Goal: Task Accomplishment & Management: Manage account settings

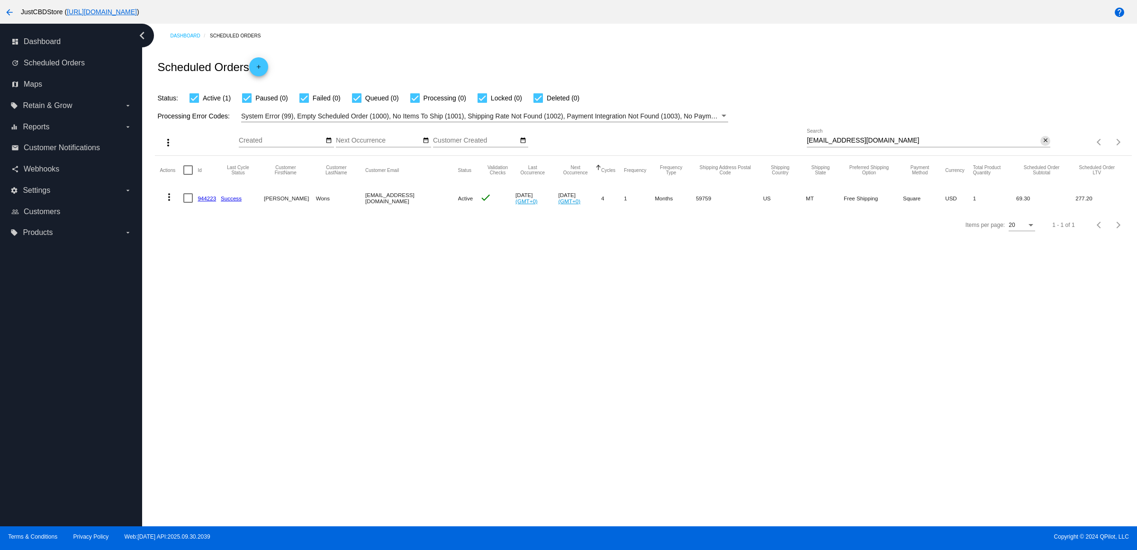
click at [1047, 144] on mat-icon "close" at bounding box center [1045, 141] width 7 height 8
click at [1047, 144] on input "Search" at bounding box center [928, 141] width 243 height 8
paste input "diane2462@gmail.com"
click at [1047, 147] on div "Search" at bounding box center [928, 138] width 243 height 18
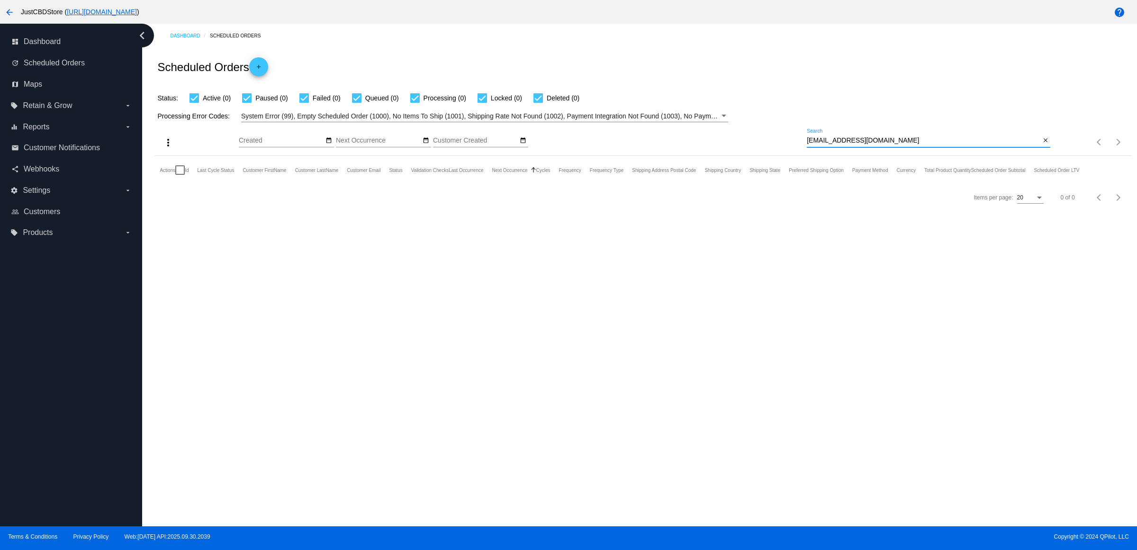
type input "diane2462@gmail.com"
click at [1047, 146] on button "close" at bounding box center [1045, 141] width 10 height 10
click at [1045, 150] on mat-icon "search" at bounding box center [1044, 142] width 11 height 15
click at [1044, 144] on input "Search" at bounding box center [928, 141] width 243 height 8
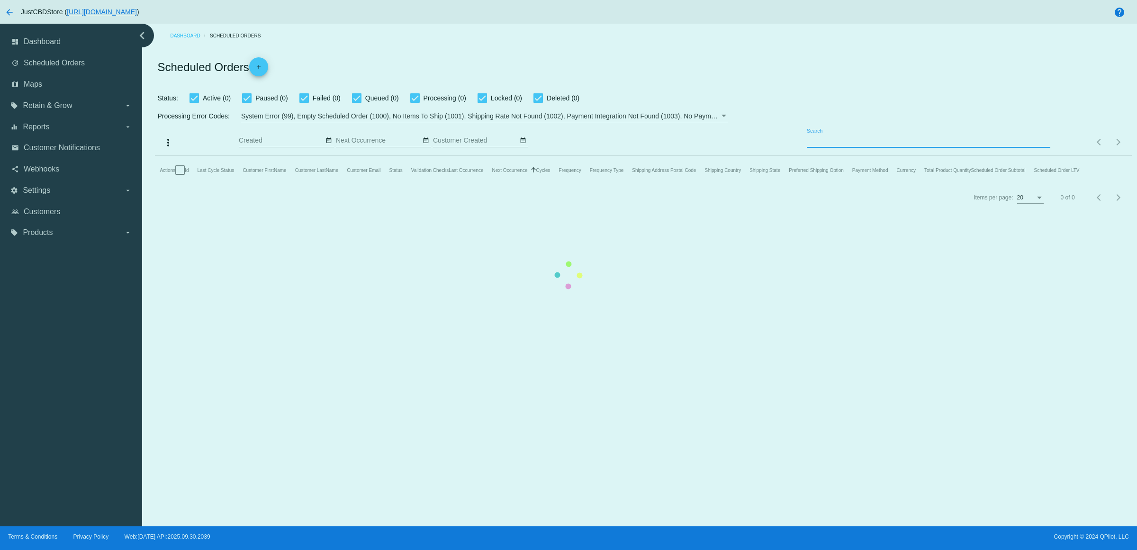
paste input "[EMAIL_ADDRESS][DOMAIN_NAME]"
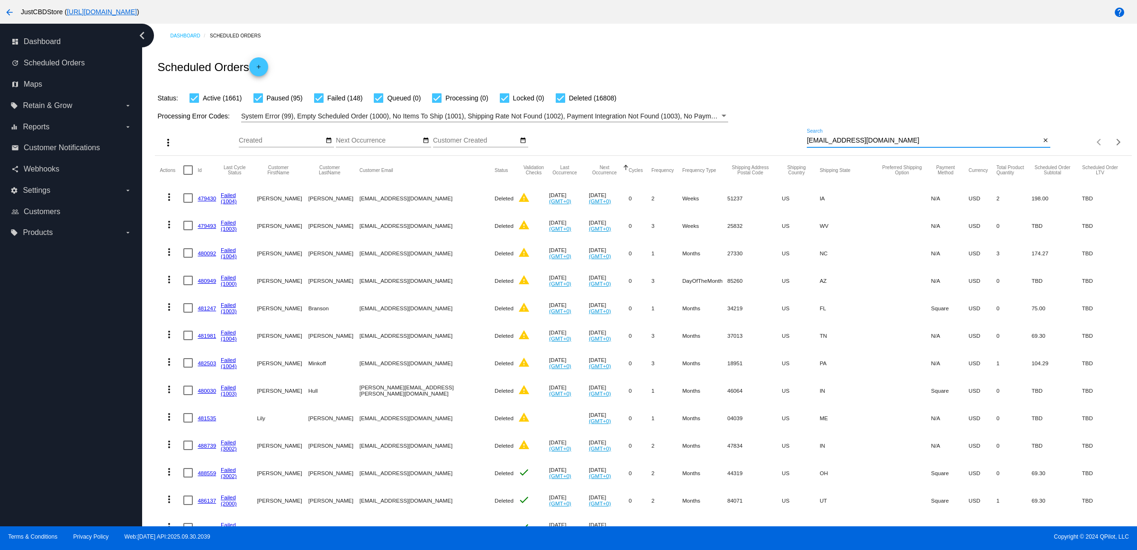
click at [931, 144] on input "[EMAIL_ADDRESS][DOMAIN_NAME]" at bounding box center [924, 141] width 234 height 8
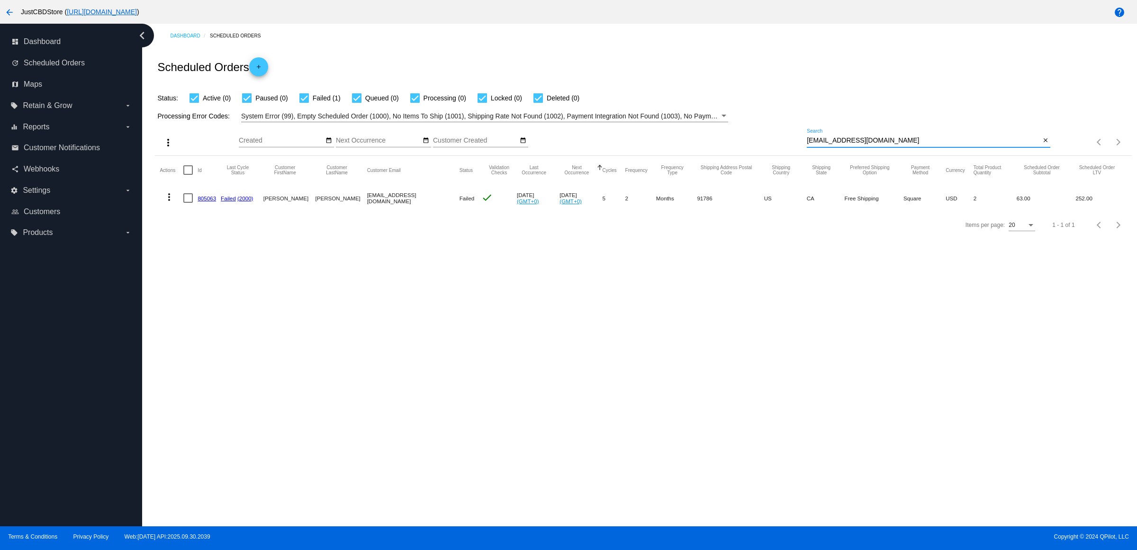
type input "[EMAIL_ADDRESS][DOMAIN_NAME]"
click at [209, 201] on link "805063" at bounding box center [207, 198] width 18 height 6
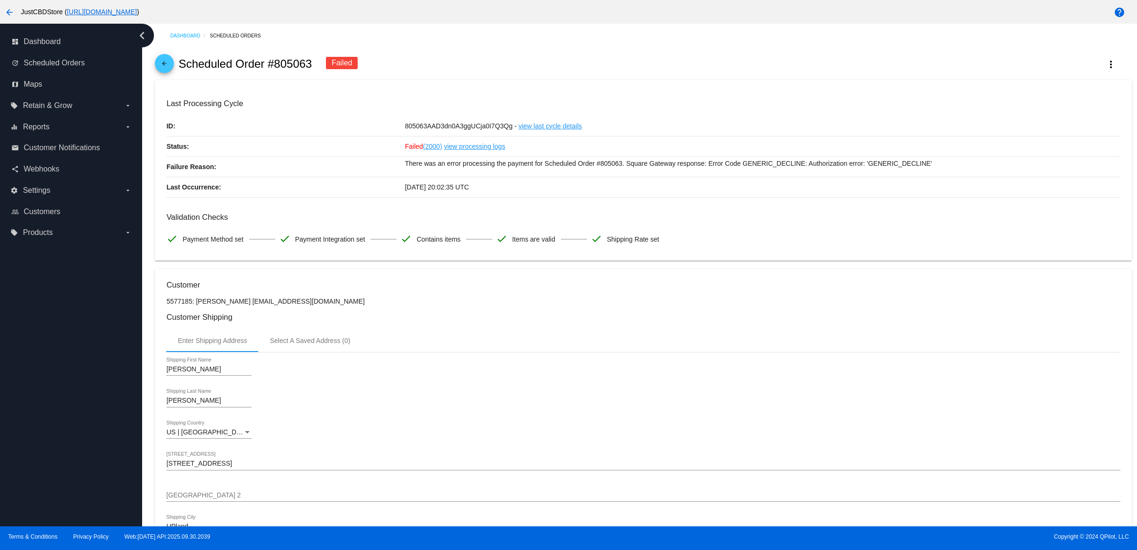
click at [170, 69] on mat-icon "arrow_back" at bounding box center [164, 65] width 11 height 11
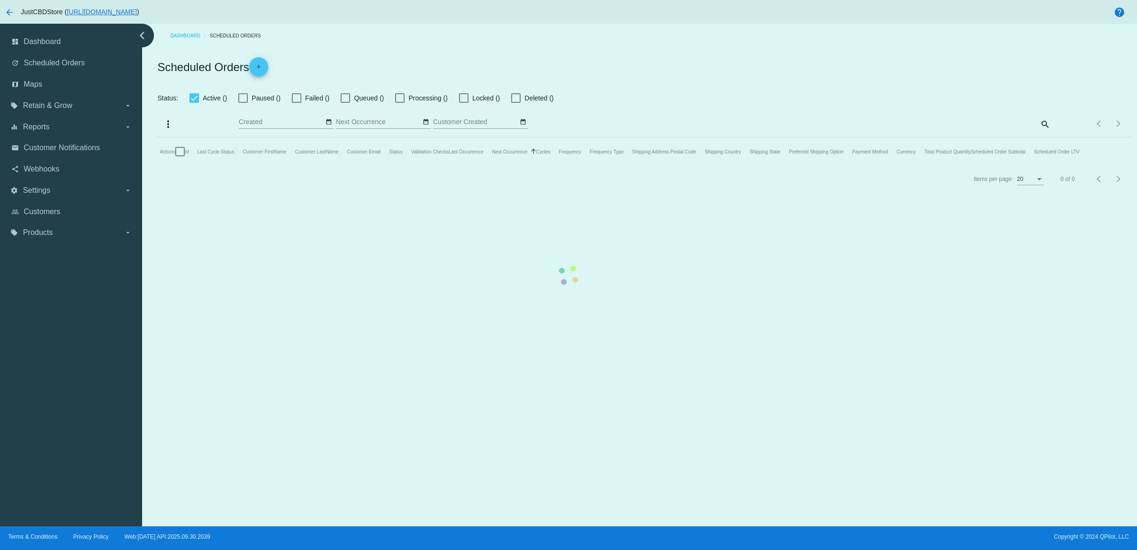
checkbox input "true"
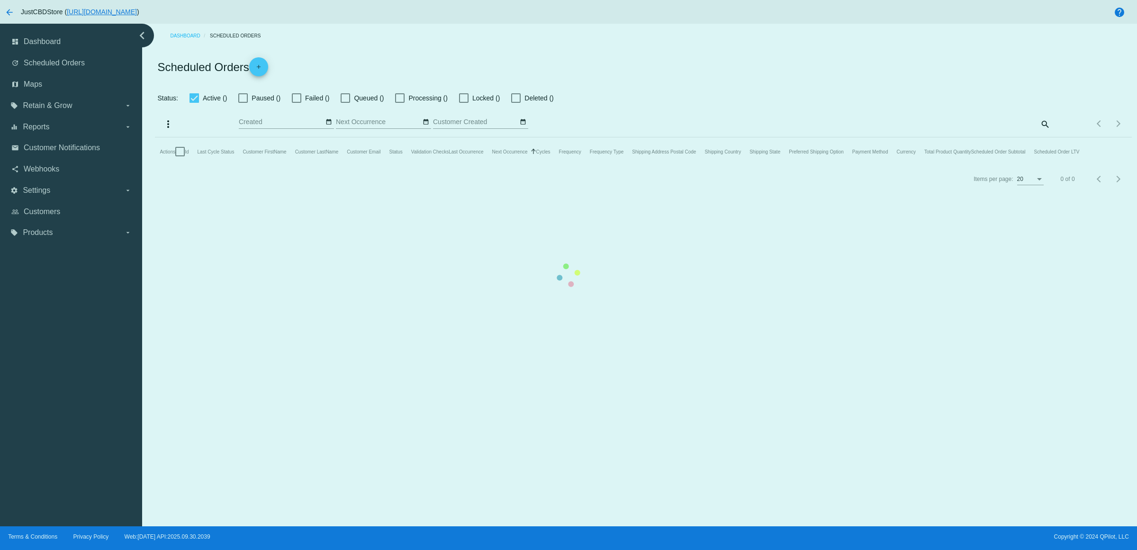
checkbox input "true"
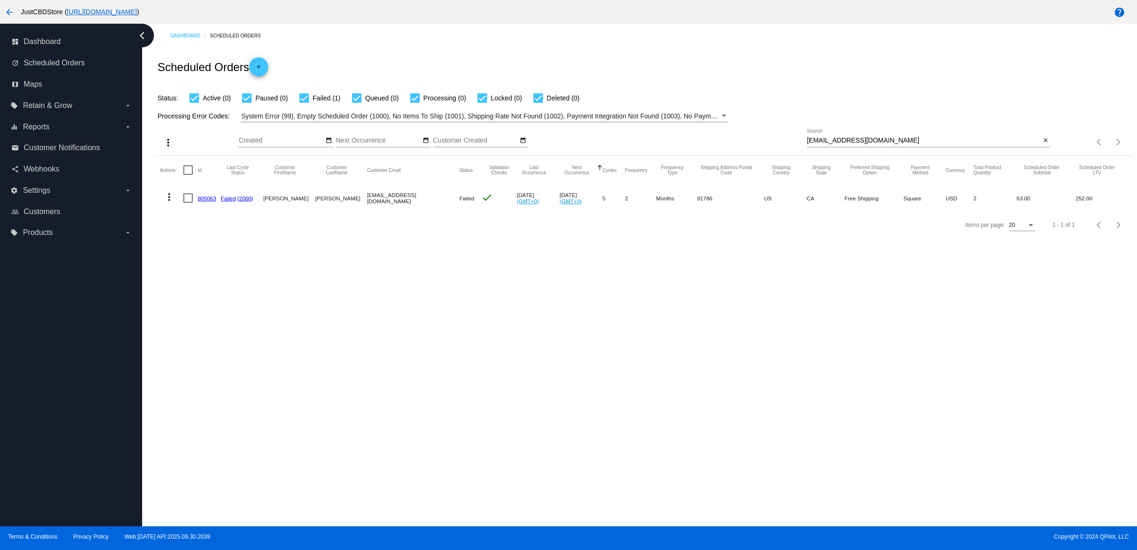
click at [216, 201] on link "805063" at bounding box center [207, 198] width 18 height 6
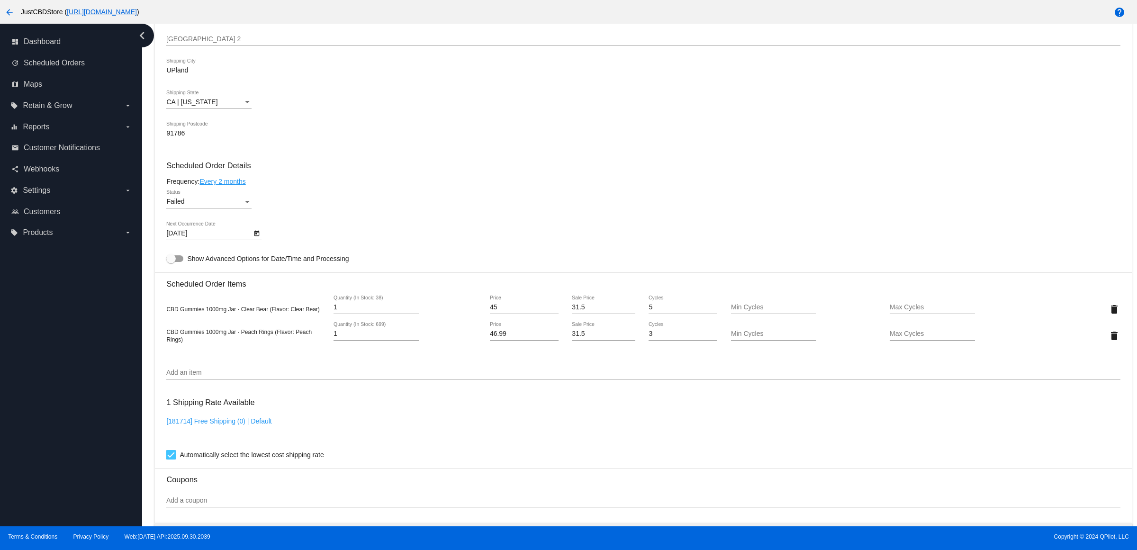
scroll to position [550, 0]
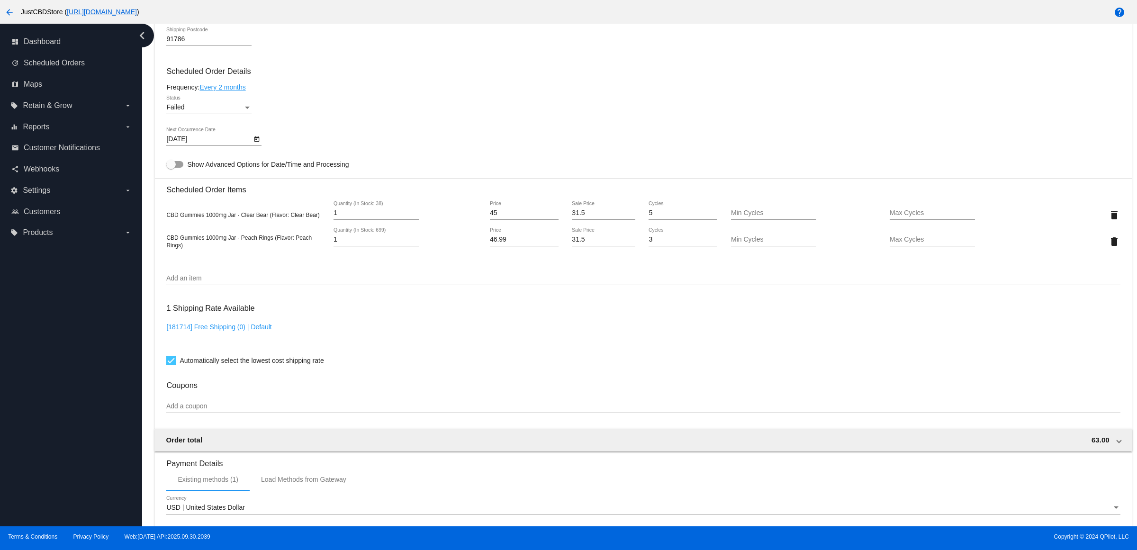
click at [370, 282] on input "Add an item" at bounding box center [643, 279] width 954 height 8
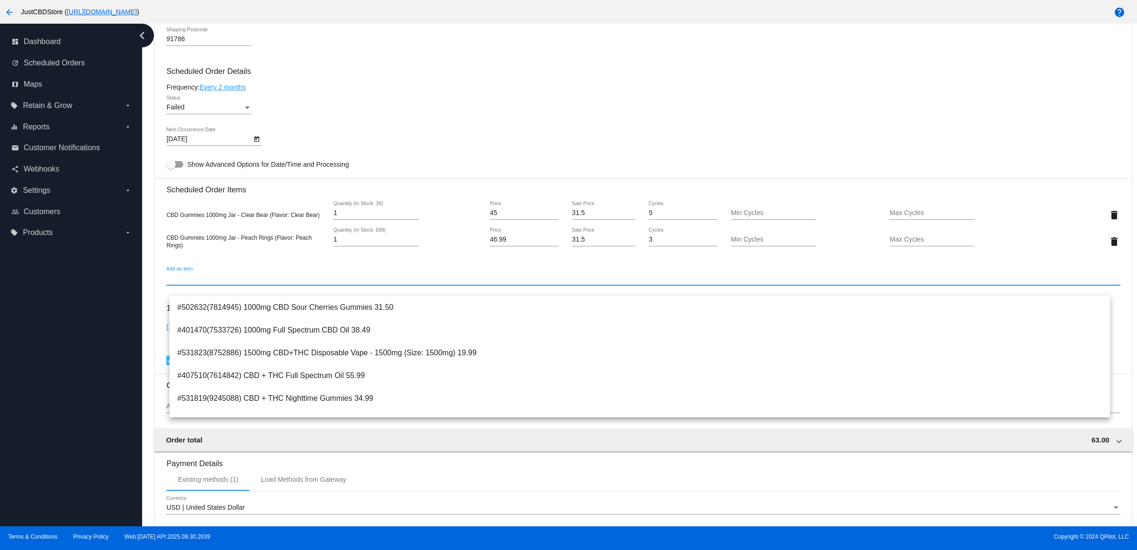
click at [337, 283] on div "Add an item" at bounding box center [643, 276] width 954 height 18
click at [430, 118] on div "Failed Status" at bounding box center [643, 109] width 954 height 27
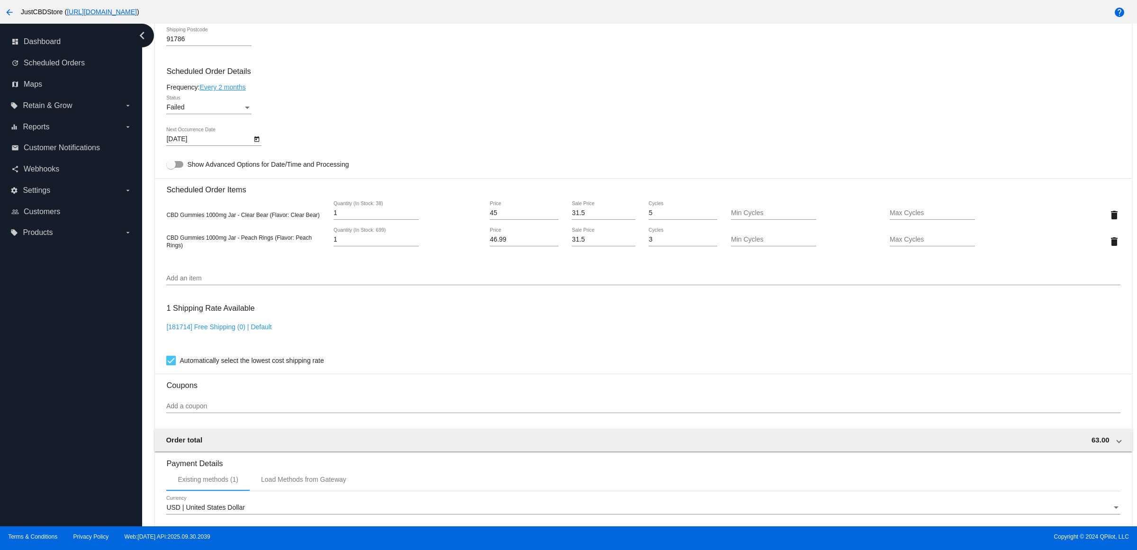
click at [669, 122] on div "Failed Status" at bounding box center [643, 109] width 954 height 27
click at [299, 282] on input "Add an item" at bounding box center [643, 279] width 954 height 8
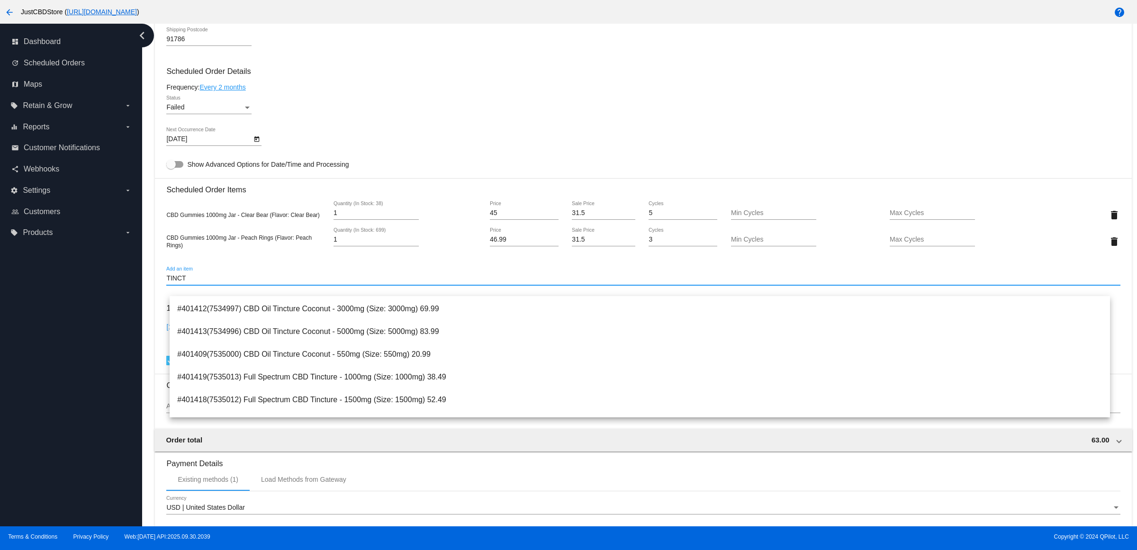
scroll to position [178, 0]
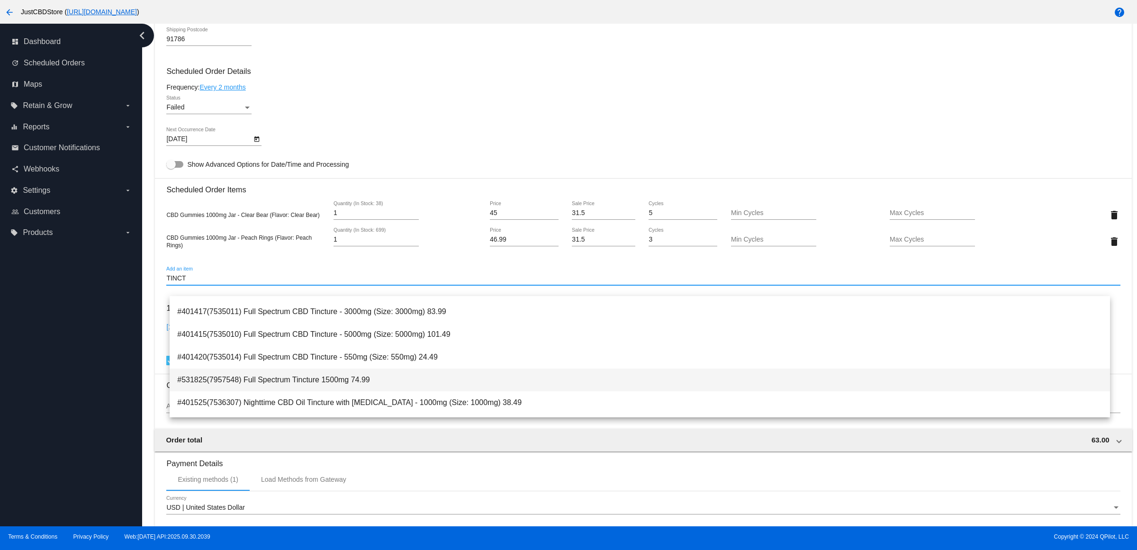
type input "TINCT"
click at [396, 385] on span "#531825(7957548) Full Spectrum Tincture 1500mg 74.99" at bounding box center [639, 380] width 925 height 23
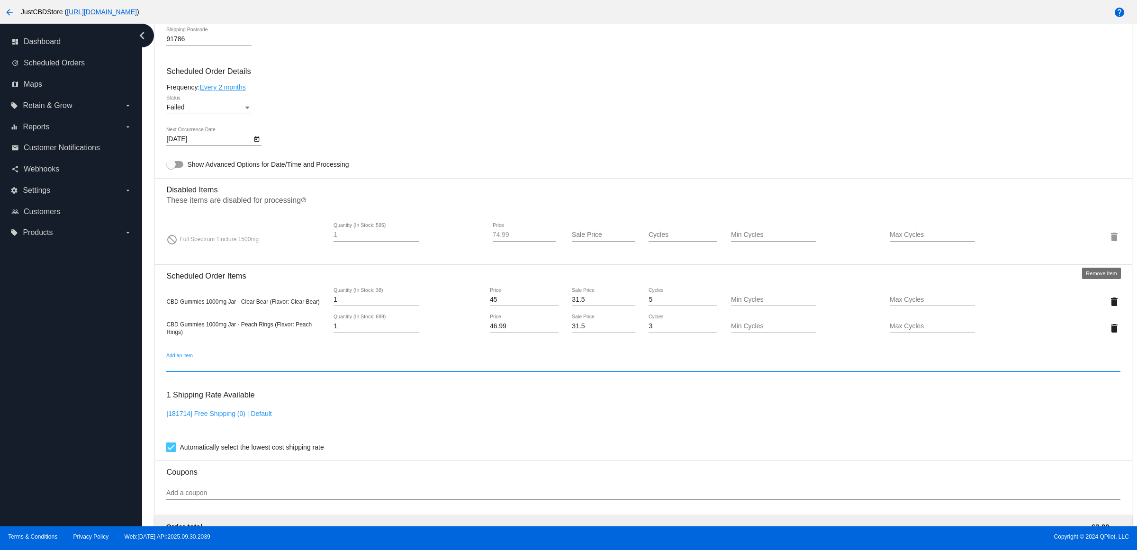
drag, startPoint x: 1104, startPoint y: 250, endPoint x: 1127, endPoint y: 255, distance: 24.2
click at [1108, 243] on mat-icon "delete" at bounding box center [1113, 236] width 11 height 11
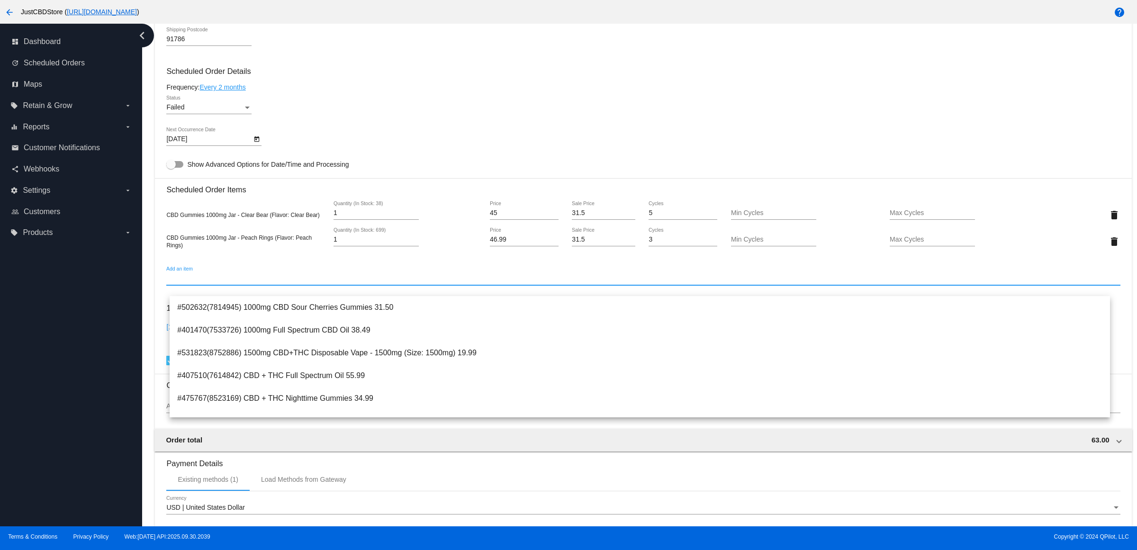
click at [401, 282] on input "Add an item" at bounding box center [643, 279] width 954 height 8
click at [354, 282] on input "Add an item" at bounding box center [643, 279] width 954 height 8
drag, startPoint x: 358, startPoint y: 286, endPoint x: 358, endPoint y: 292, distance: 6.6
click at [358, 282] on input "Add an item" at bounding box center [643, 279] width 954 height 8
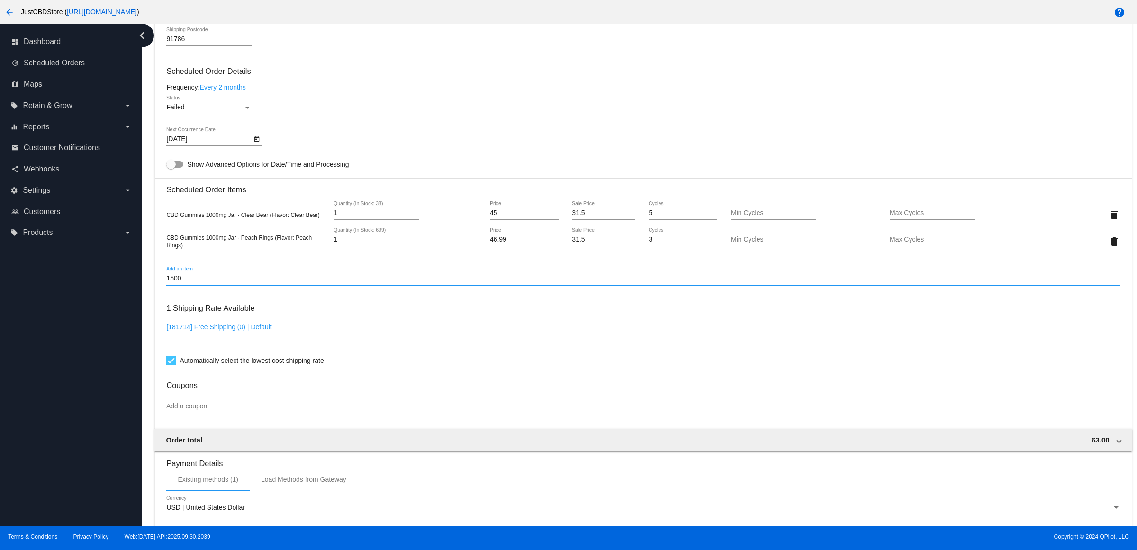
drag, startPoint x: 321, startPoint y: 285, endPoint x: 1, endPoint y: 283, distance: 319.3
click at [1, 283] on div "dashboard Dashboard update Scheduled Orders map Maps local_offer Retain & Grow …" at bounding box center [568, 275] width 1137 height 503
type input "TINC"
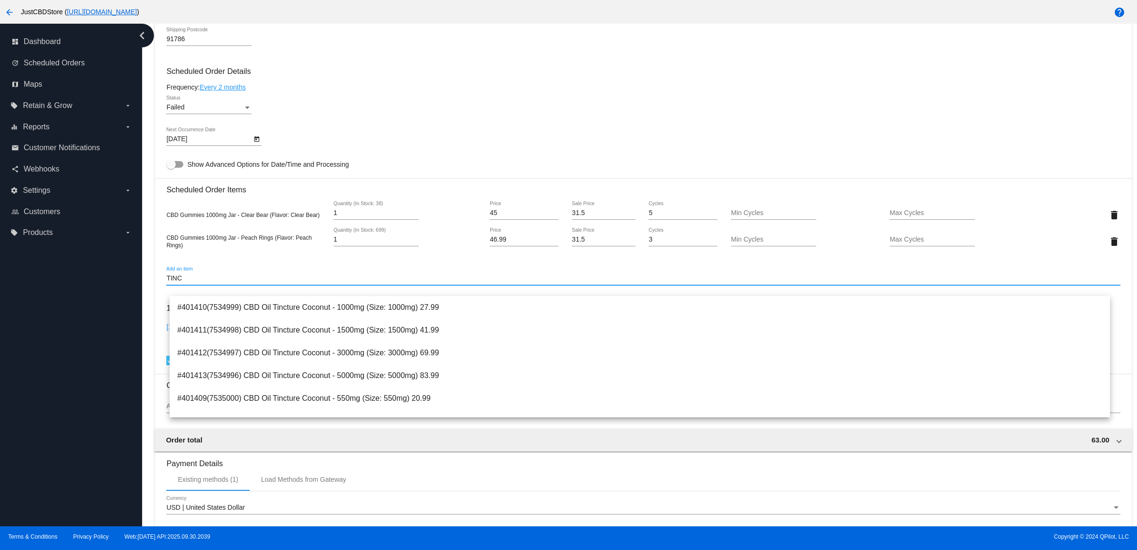
drag, startPoint x: 236, startPoint y: 288, endPoint x: 0, endPoint y: 279, distance: 236.0
click at [0, 279] on div "dashboard Dashboard update Scheduled Orders map Maps local_offer Retain & Grow …" at bounding box center [568, 275] width 1137 height 503
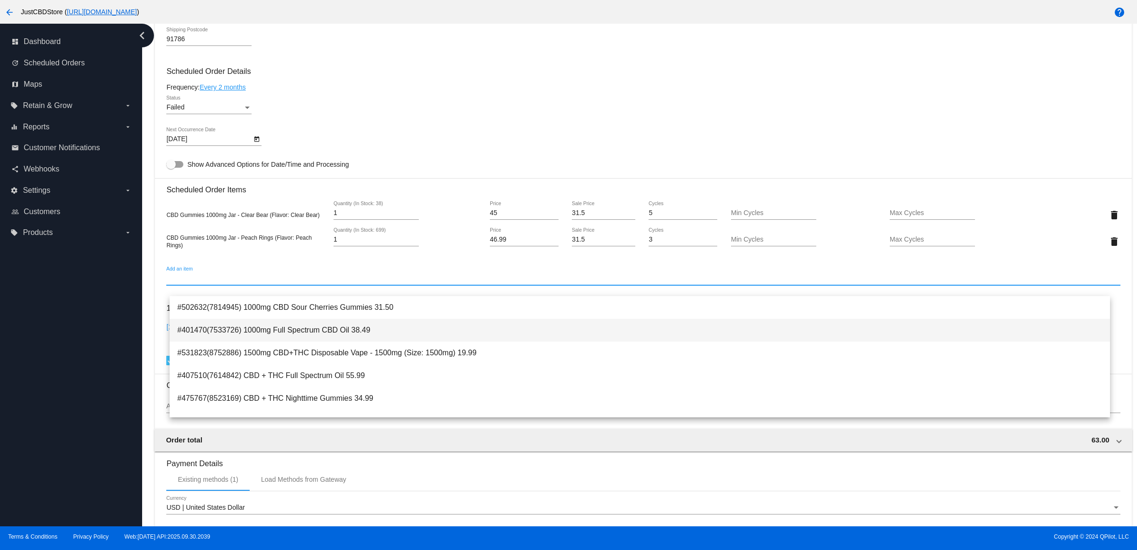
click at [387, 327] on span "#401470(7533726) 1000mg Full Spectrum CBD Oil 38.49" at bounding box center [639, 330] width 925 height 23
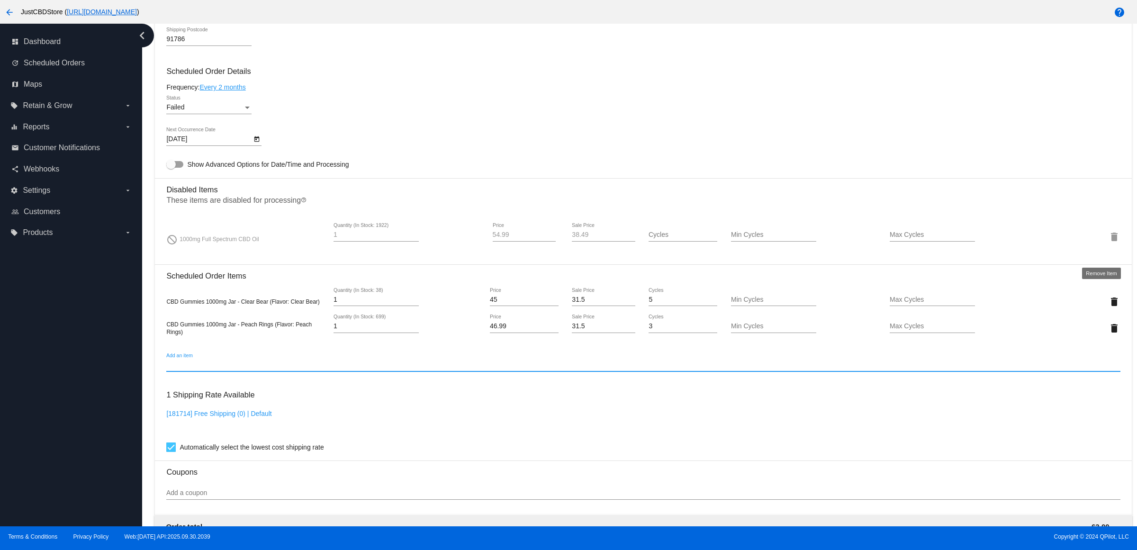
click at [1108, 243] on mat-icon "delete" at bounding box center [1113, 236] width 11 height 11
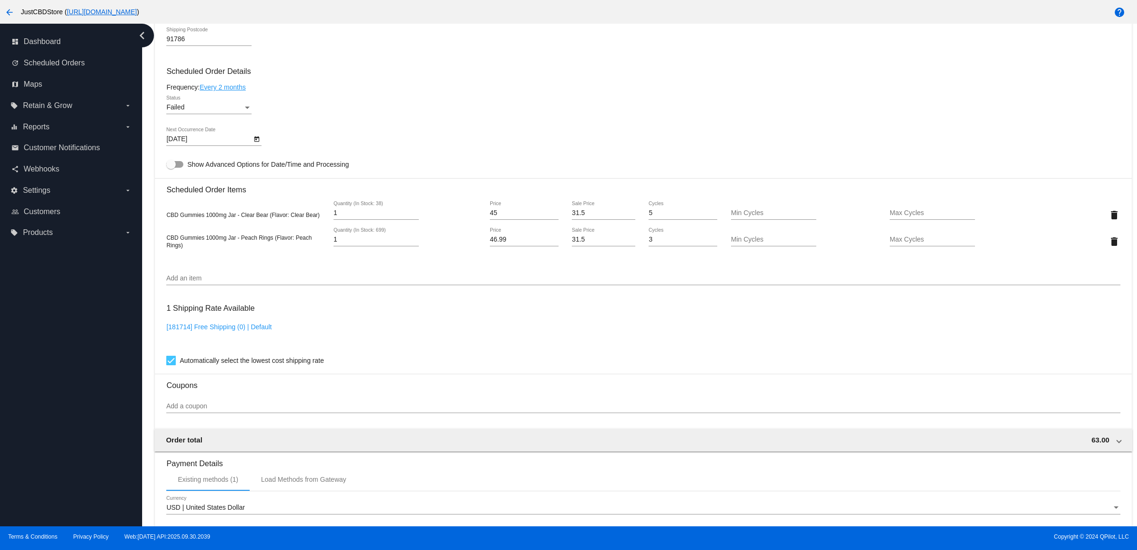
click at [330, 282] on input "Add an item" at bounding box center [643, 279] width 954 height 8
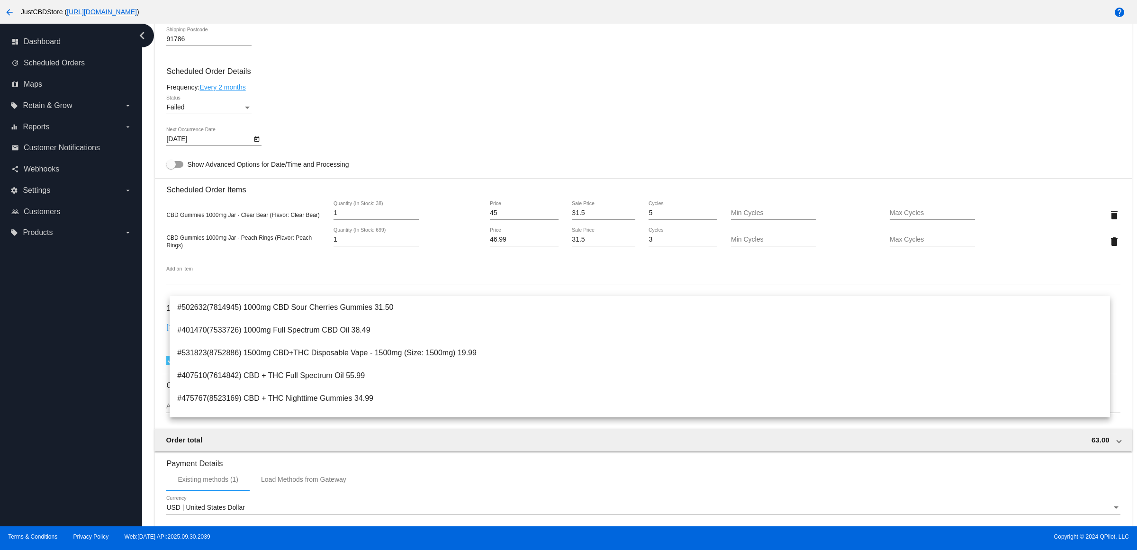
click at [573, 50] on div "91786 Shipping Postcode" at bounding box center [643, 40] width 954 height 27
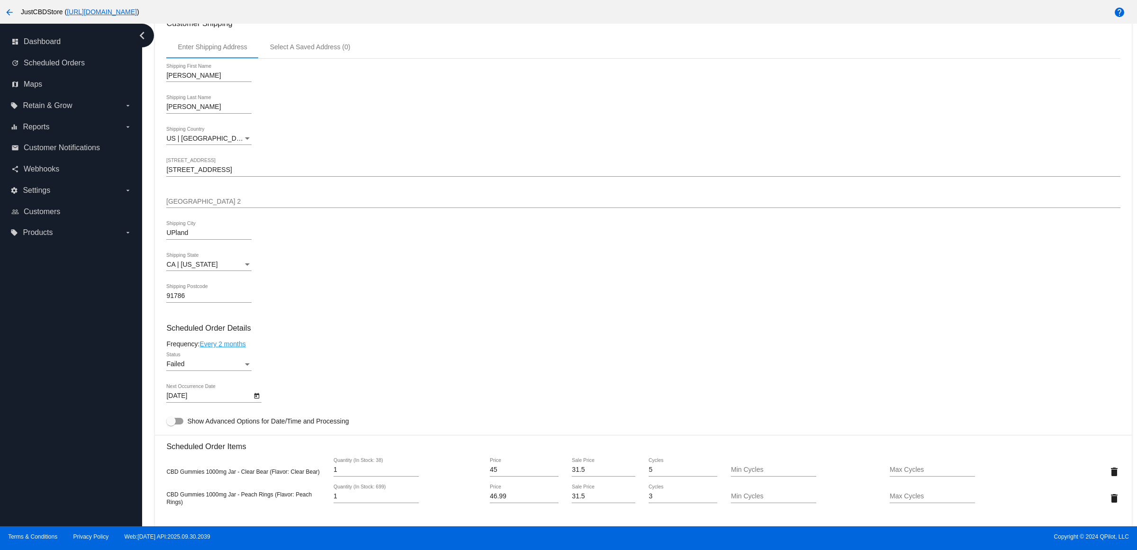
scroll to position [474, 0]
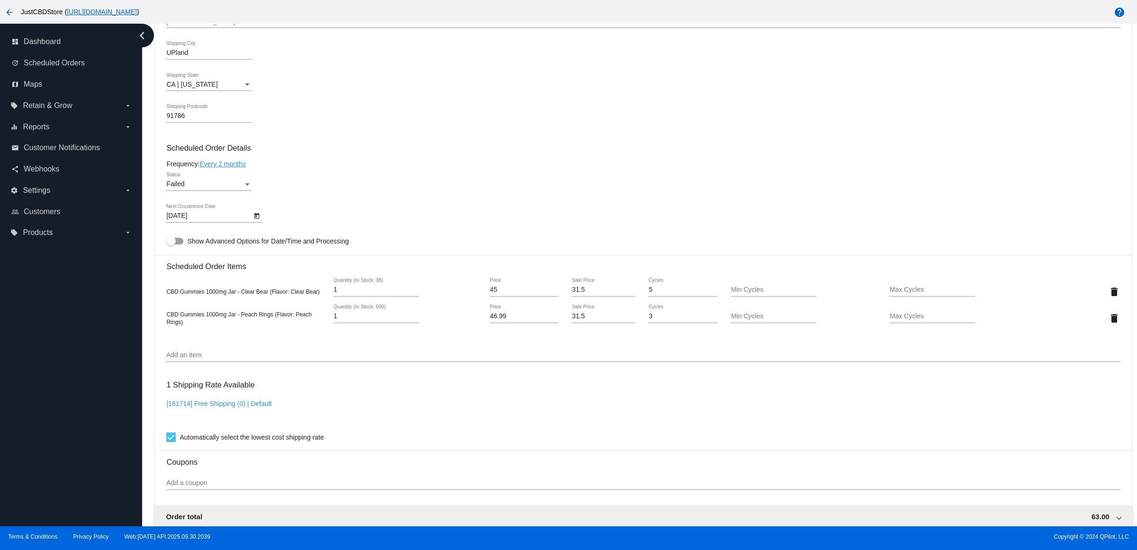
click at [315, 359] on input "Add an item" at bounding box center [643, 355] width 954 height 8
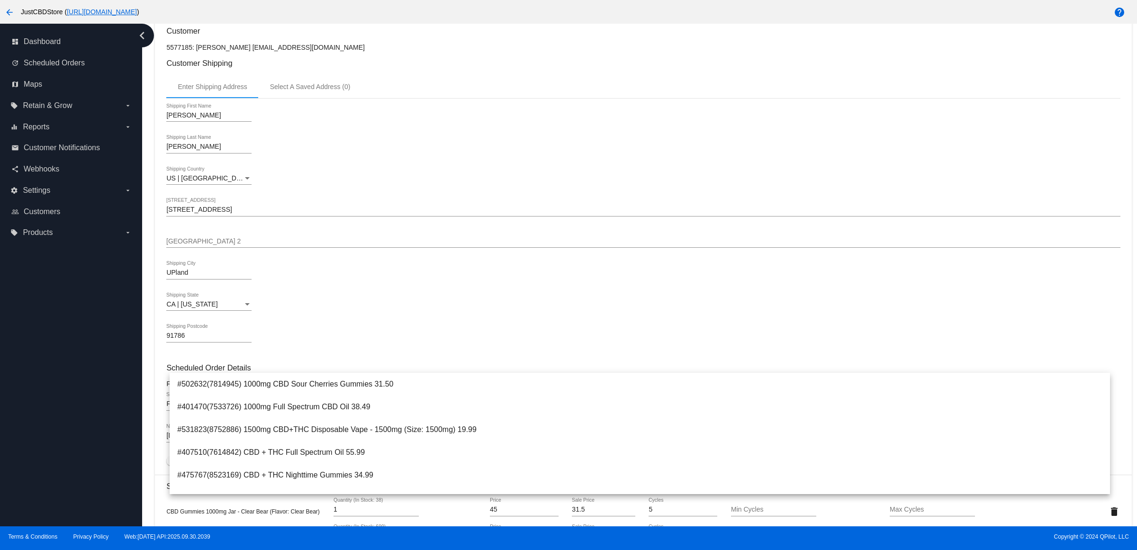
scroll to position [0, 0]
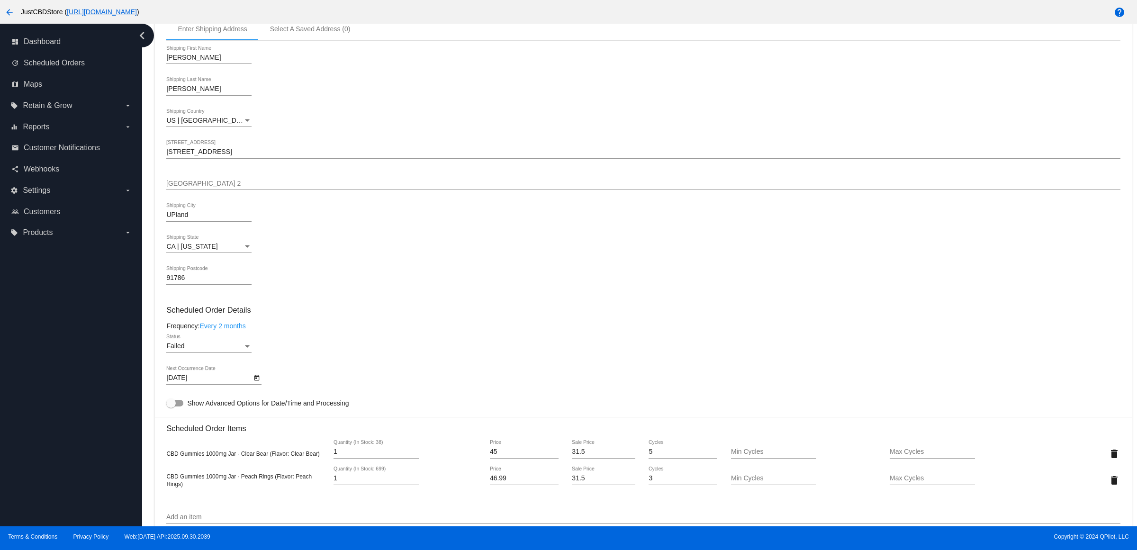
scroll to position [533, 0]
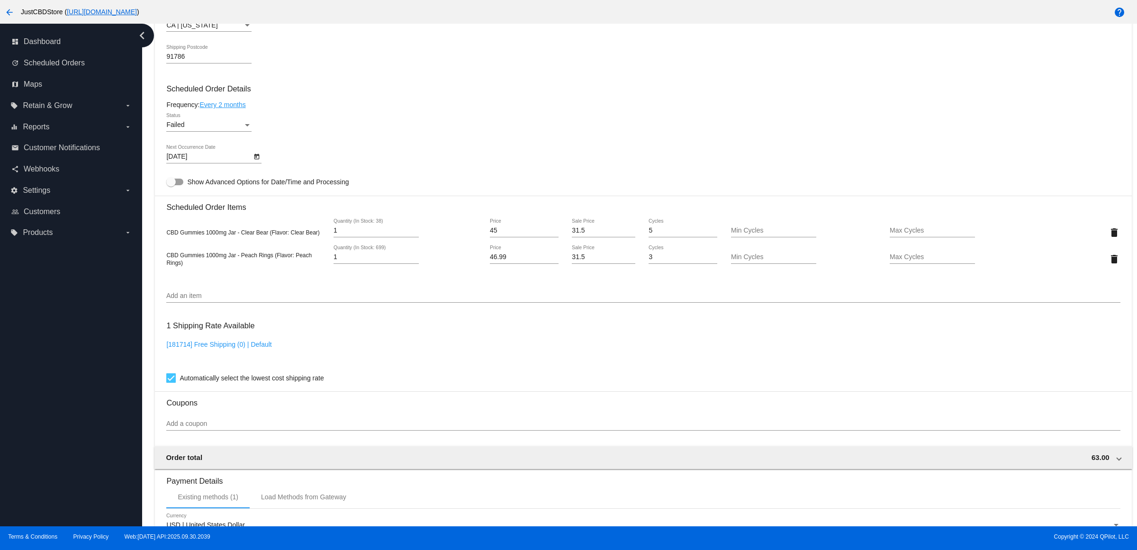
click at [267, 300] on input "Add an item" at bounding box center [643, 296] width 954 height 8
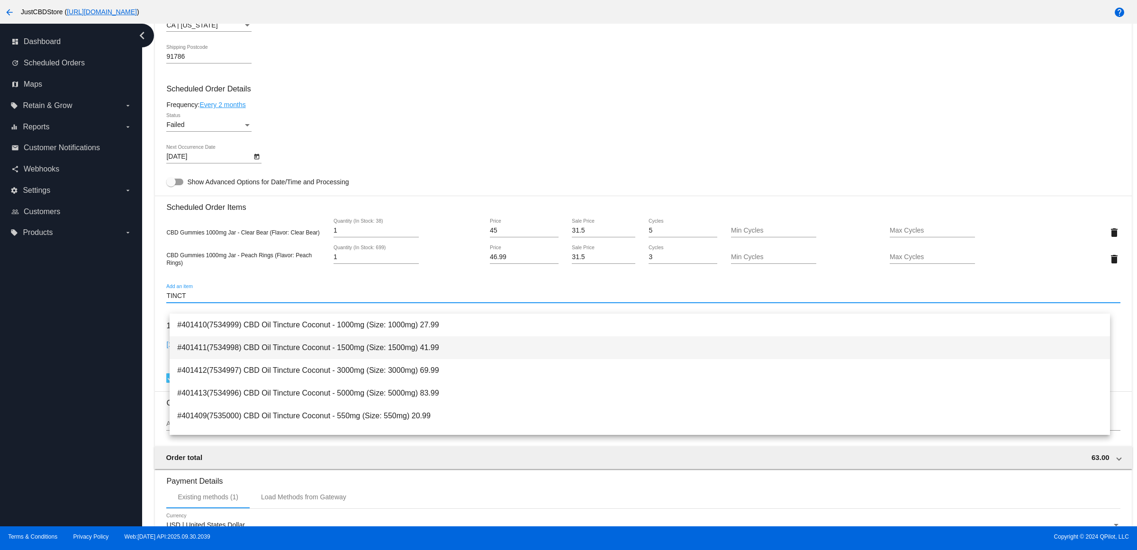
type input "TINCT"
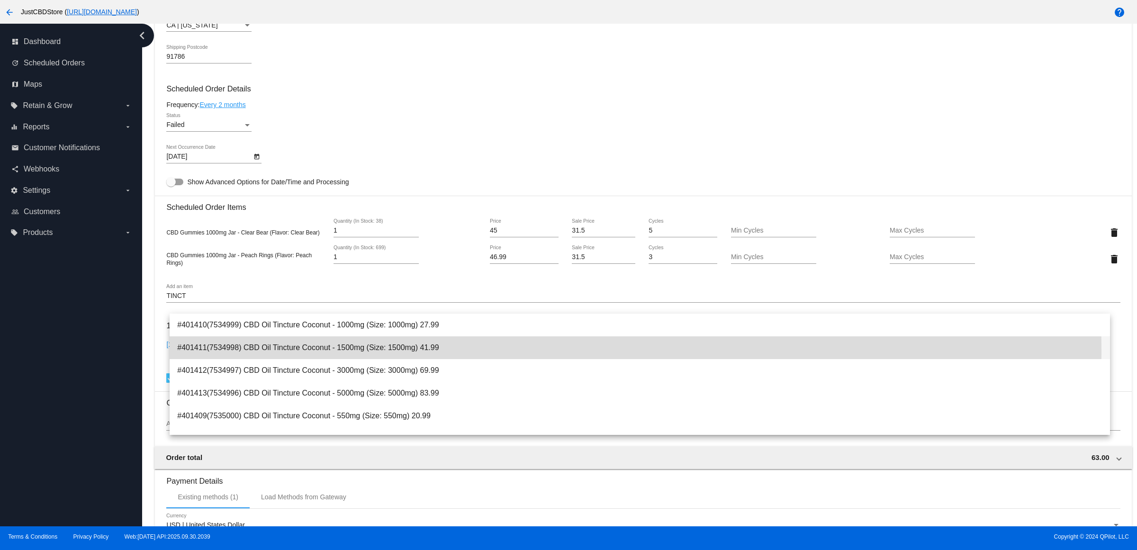
click at [317, 351] on span "#401411(7534998) CBD Oil Tincture Coconut - 1500mg (Size: 1500mg) 41.99" at bounding box center [639, 347] width 925 height 23
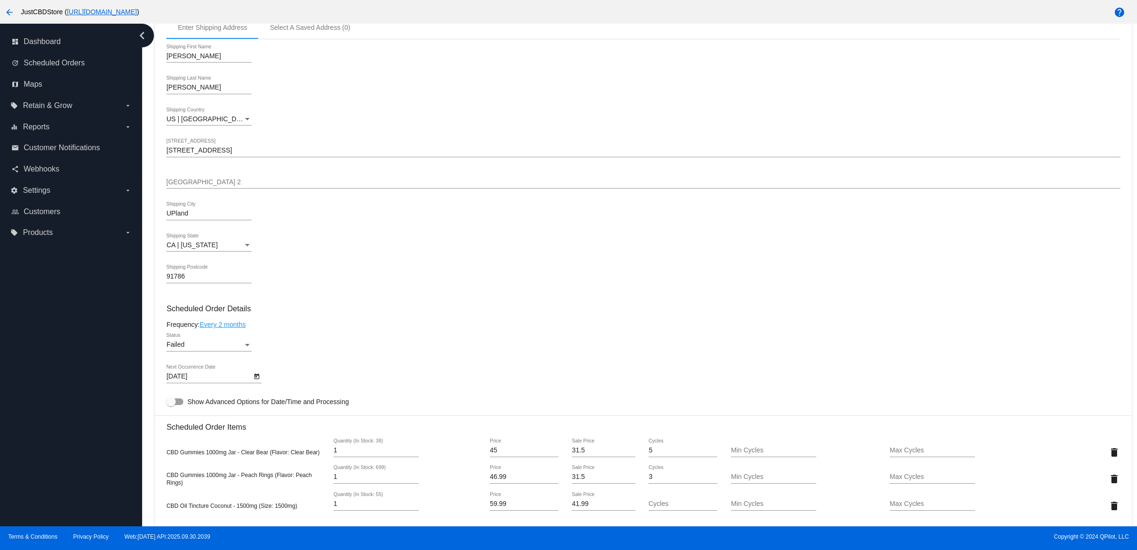
scroll to position [0, 0]
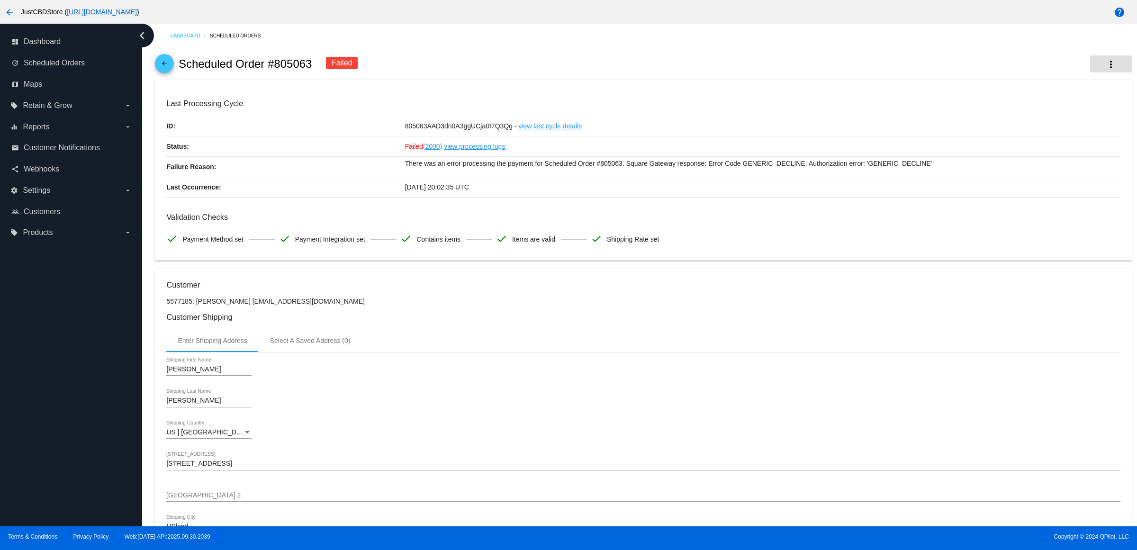
click at [1106, 72] on button "more_vert" at bounding box center [1111, 63] width 42 height 17
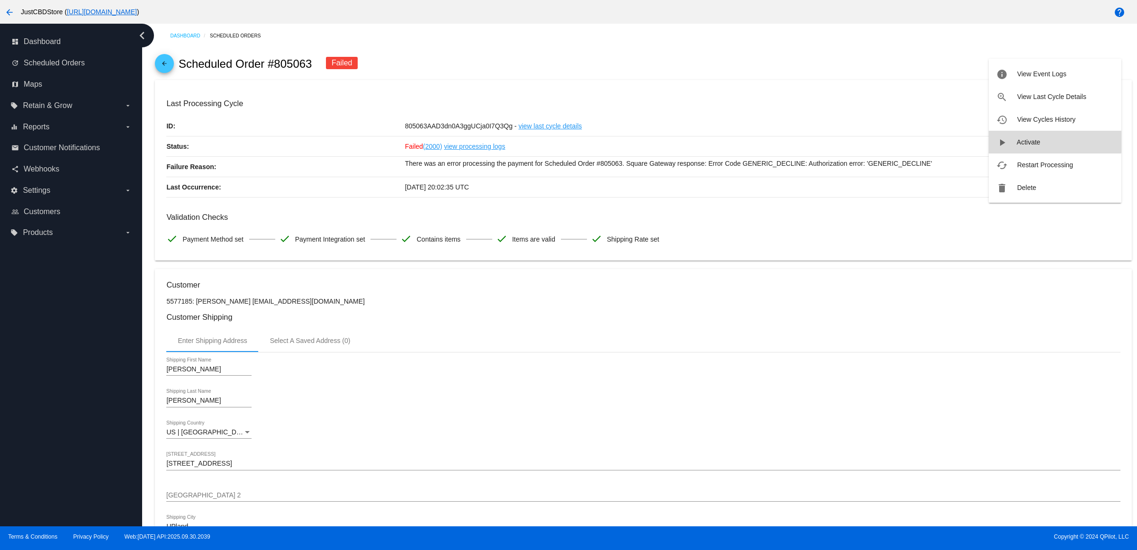
click at [1053, 141] on button "play_arrow Activate" at bounding box center [1055, 142] width 133 height 23
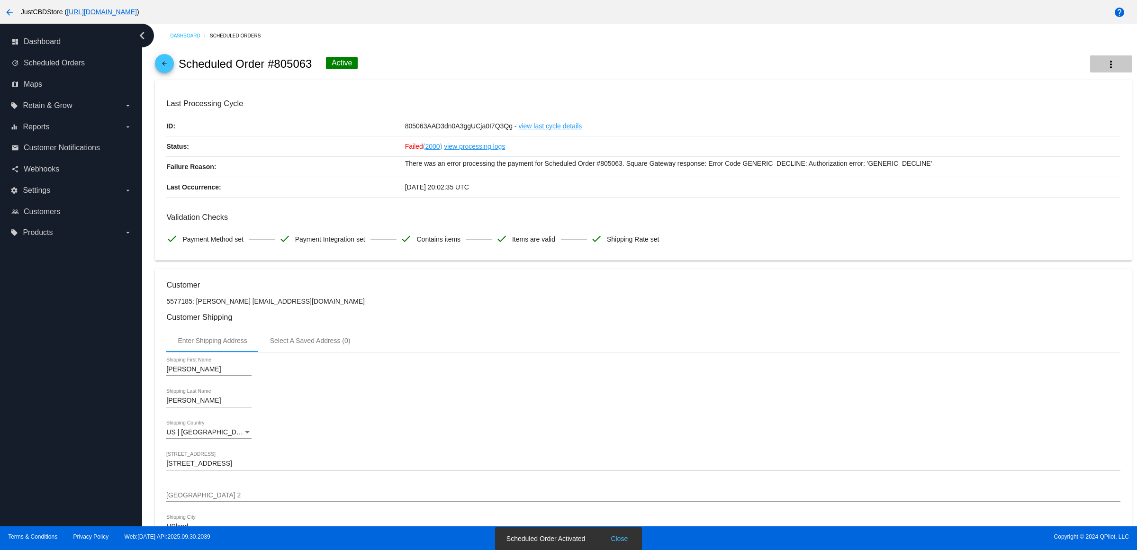
click at [1105, 66] on mat-icon "more_vert" at bounding box center [1110, 64] width 11 height 11
click at [1066, 145] on button "cached Process Now" at bounding box center [1055, 142] width 133 height 23
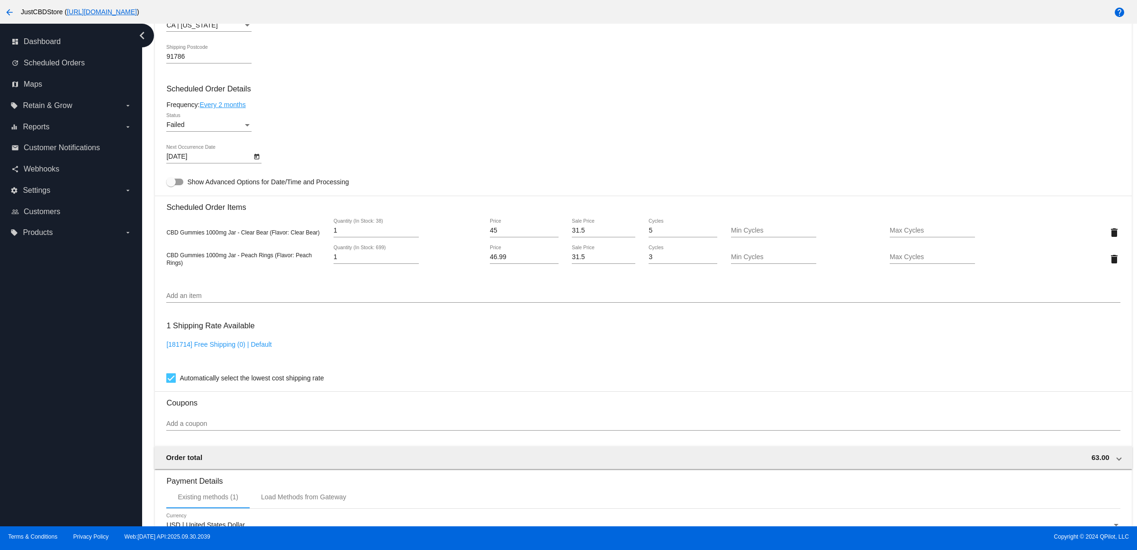
scroll to position [728, 0]
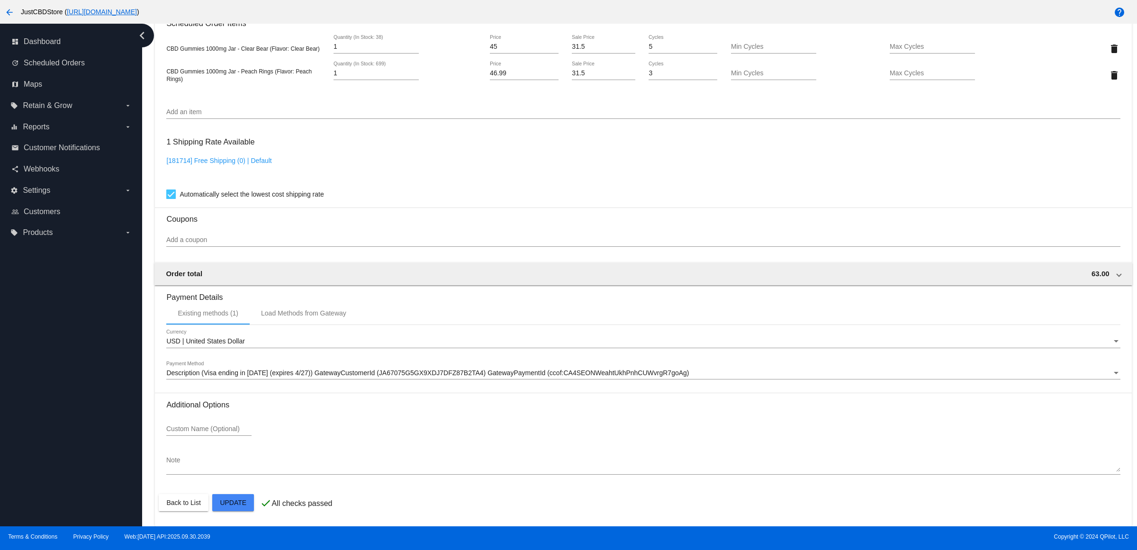
click at [326, 372] on span "Description (Visa ending in [DATE] (expires 4/27)) GatewayCustomerId (JA67075G5…" at bounding box center [427, 373] width 522 height 8
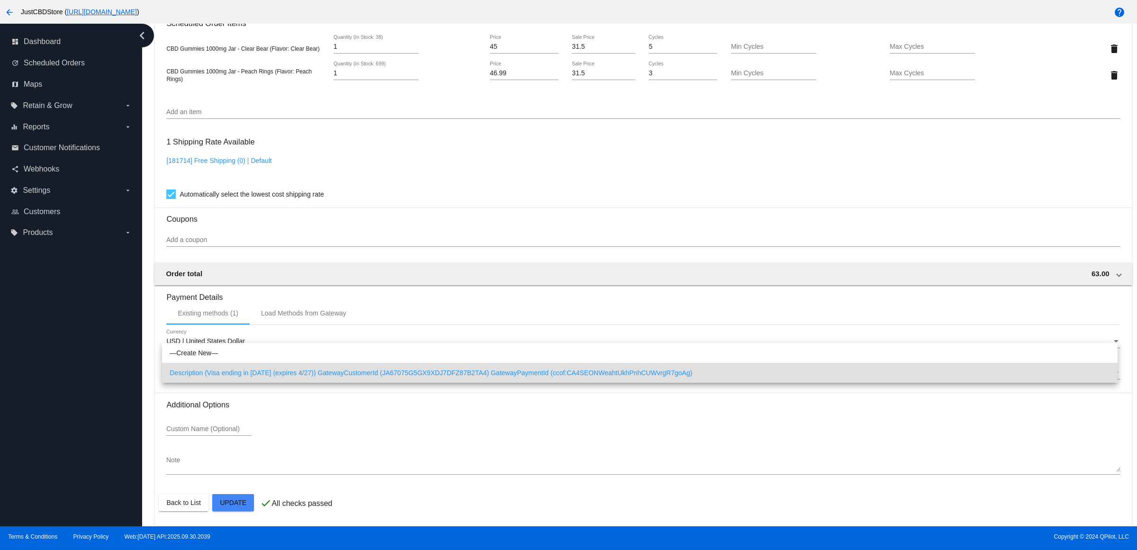
click at [480, 214] on div at bounding box center [568, 275] width 1137 height 550
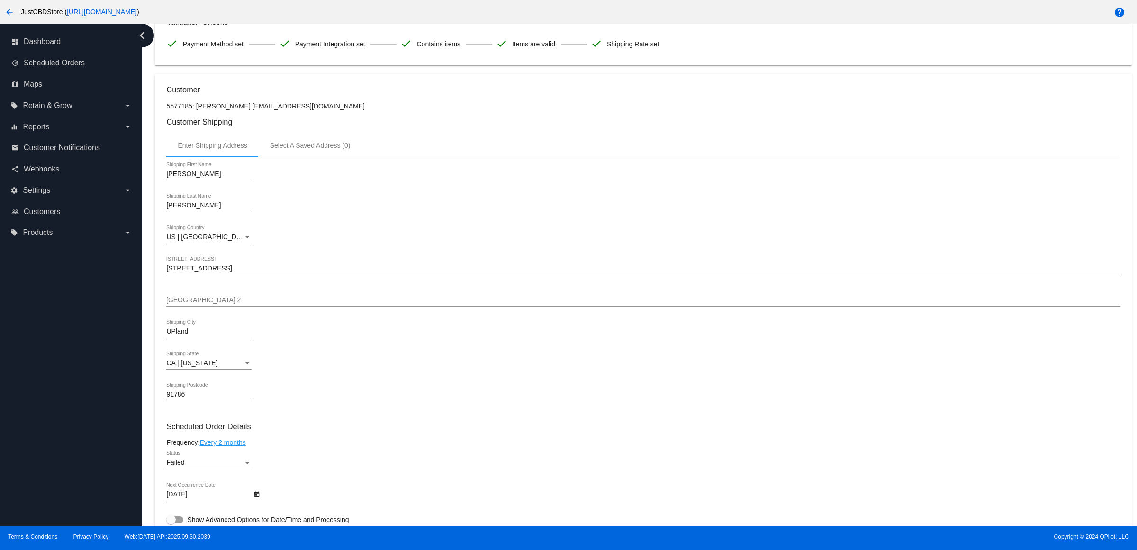
scroll to position [0, 0]
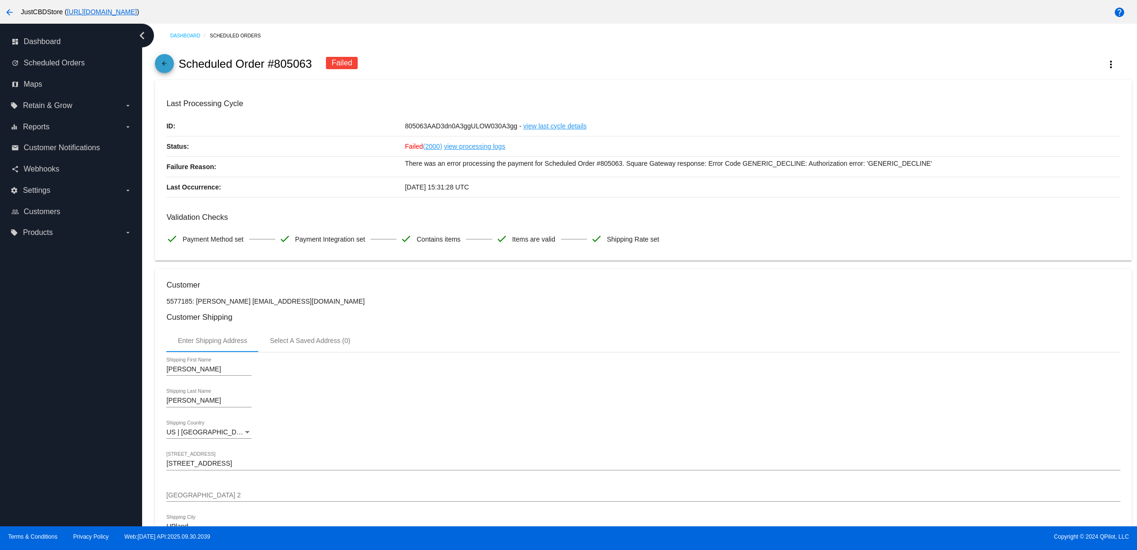
click at [167, 69] on mat-icon "arrow_back" at bounding box center [164, 65] width 11 height 11
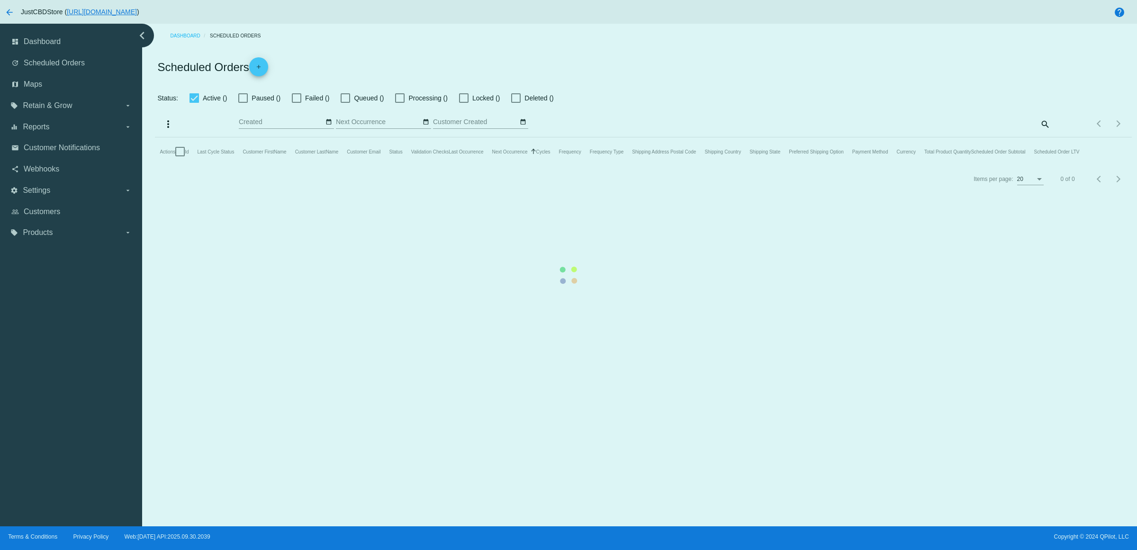
checkbox input "true"
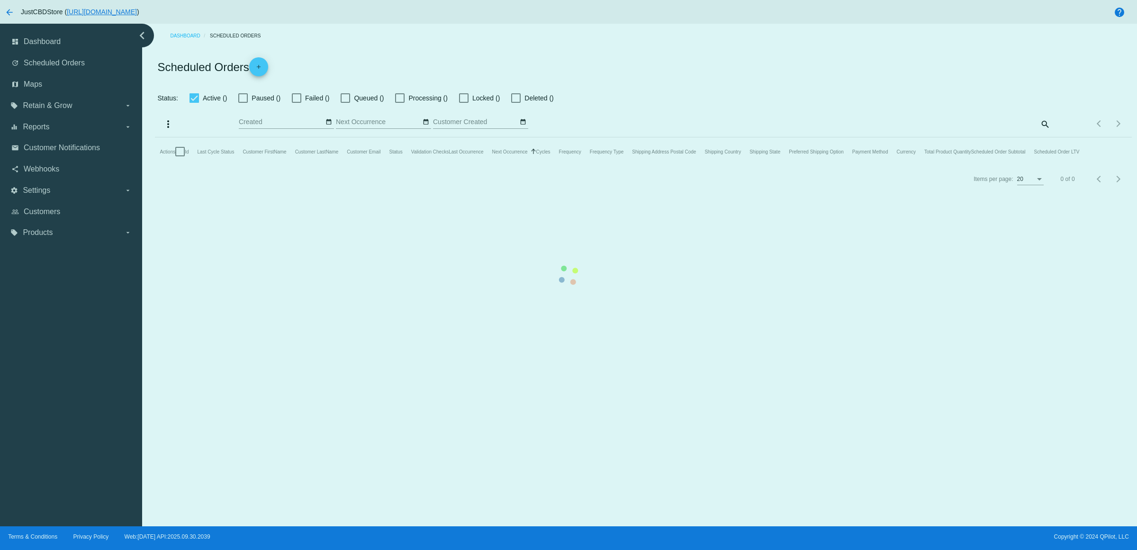
checkbox input "true"
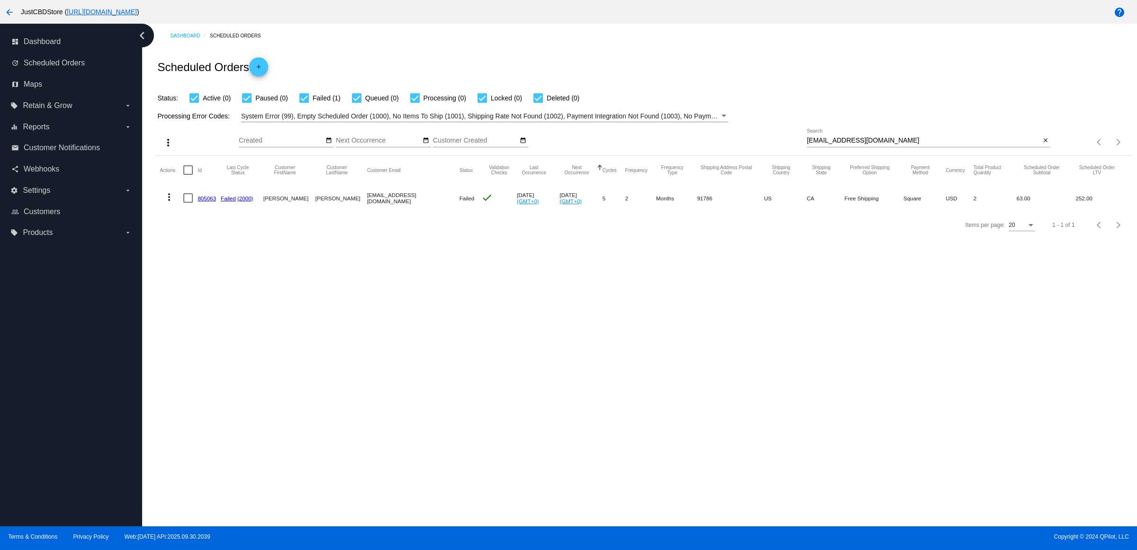
click at [208, 201] on link "805063" at bounding box center [207, 198] width 18 height 6
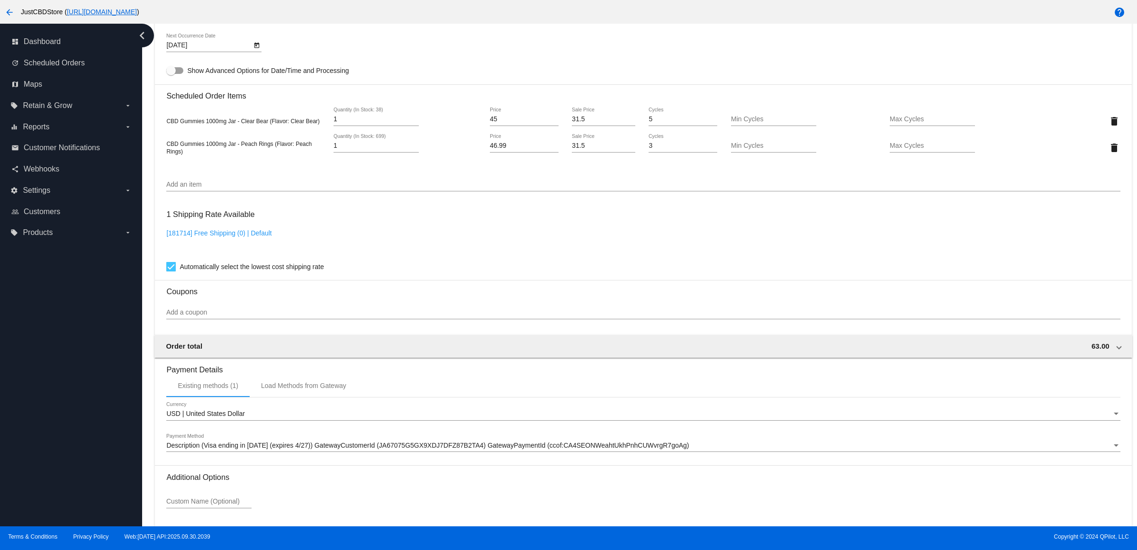
scroll to position [728, 0]
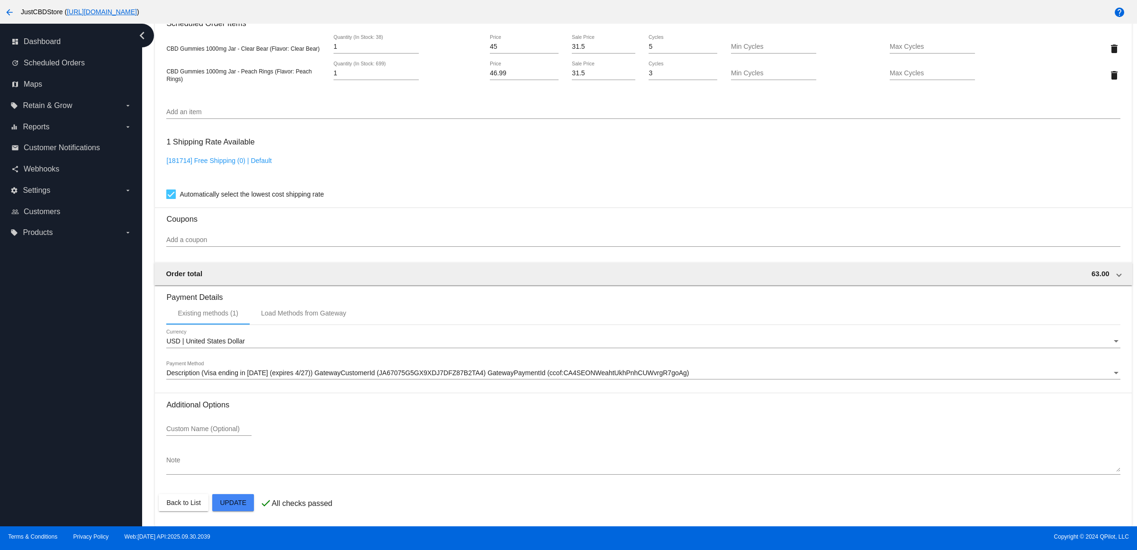
click at [417, 379] on div at bounding box center [643, 379] width 954 height 0
click at [425, 373] on span "Description (Visa ending in [DATE] (expires 4/27)) GatewayCustomerId (JA67075G5…" at bounding box center [427, 373] width 522 height 8
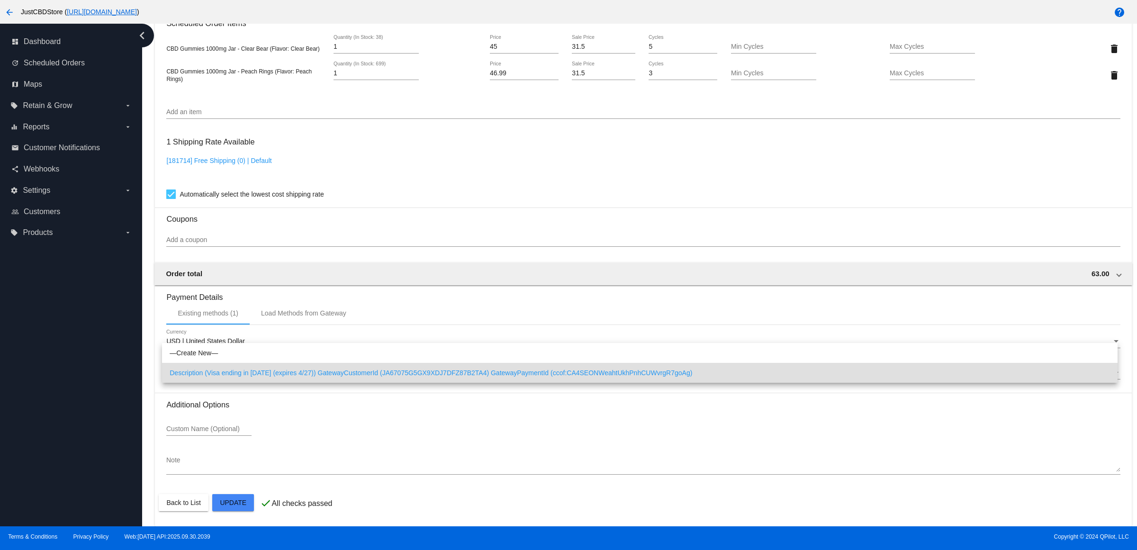
click at [417, 407] on div at bounding box center [568, 275] width 1137 height 550
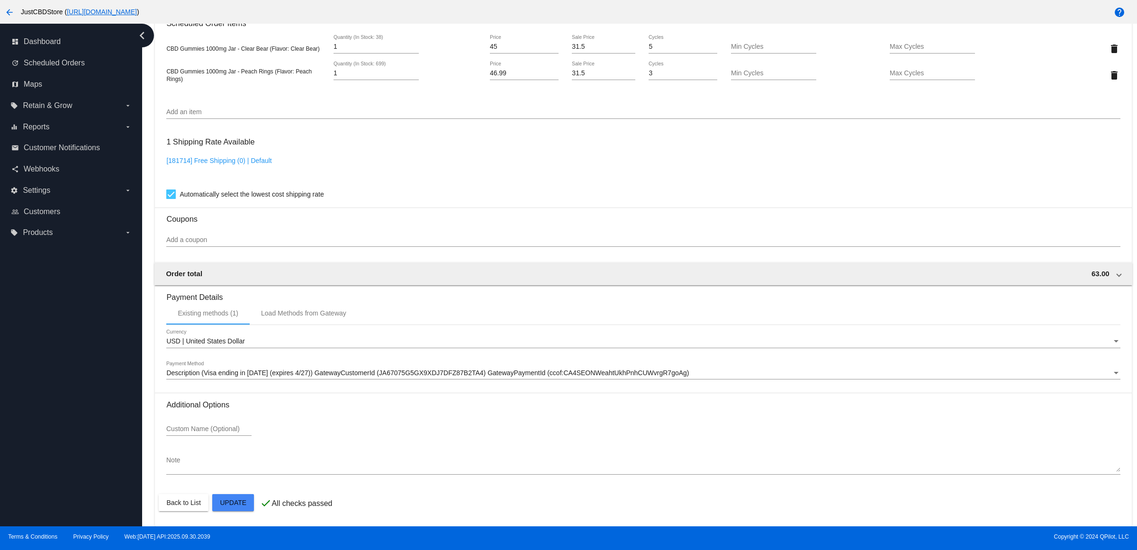
click at [558, 199] on div "Automatically select the lowest cost shipping rate" at bounding box center [643, 194] width 954 height 11
click at [411, 366] on div "Description (Visa ending in [DATE] (expires 4/27)) GatewayCustomerId (JA67075G5…" at bounding box center [643, 370] width 954 height 18
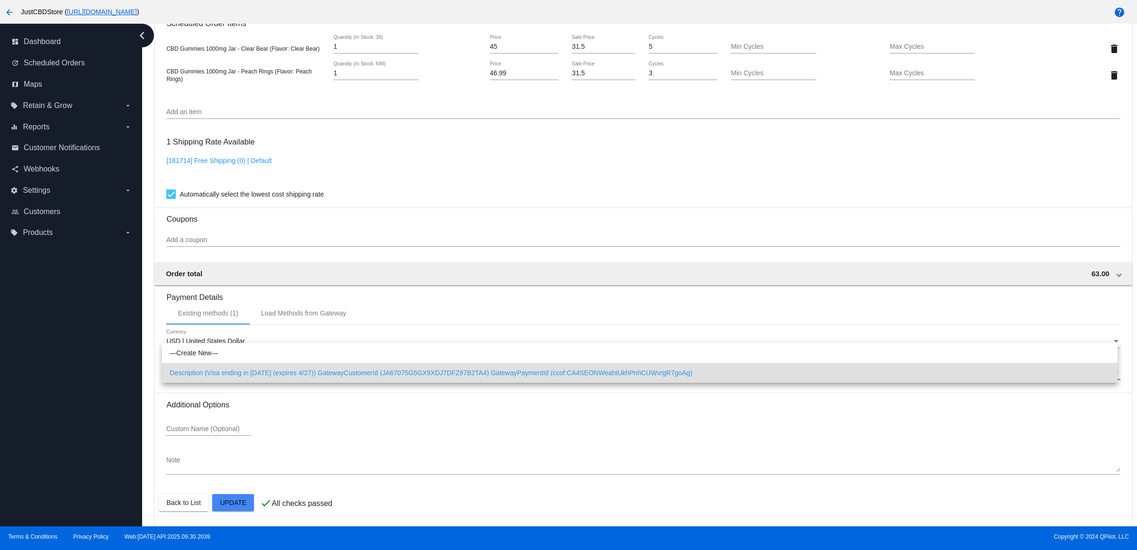
click at [411, 367] on span "Description (Visa ending in [DATE] (expires 4/27)) GatewayCustomerId (JA67075G5…" at bounding box center [640, 373] width 940 height 20
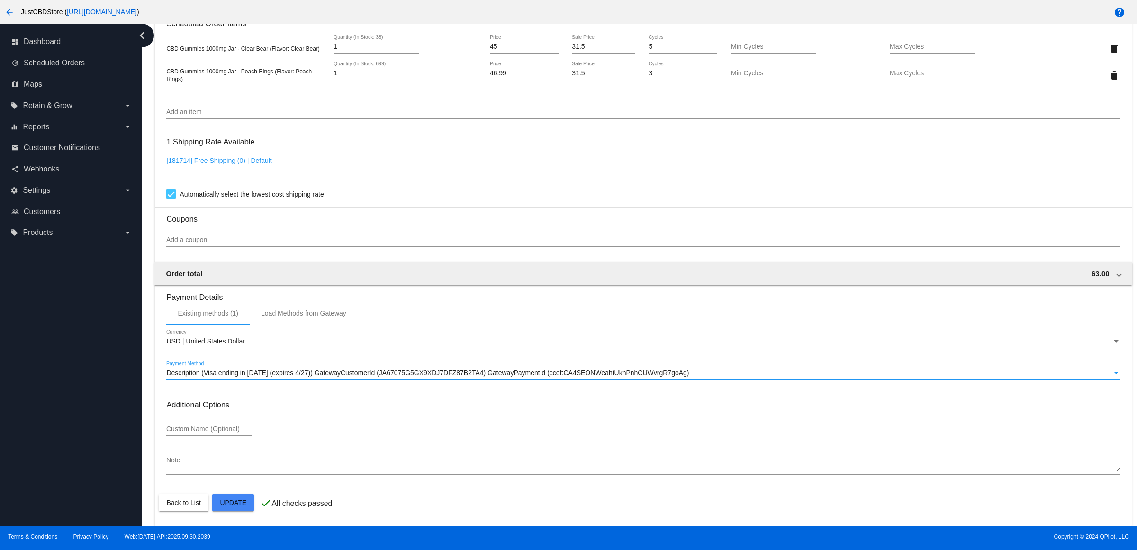
click at [421, 179] on div "[181714] Free Shipping (0) | Default" at bounding box center [643, 170] width 954 height 27
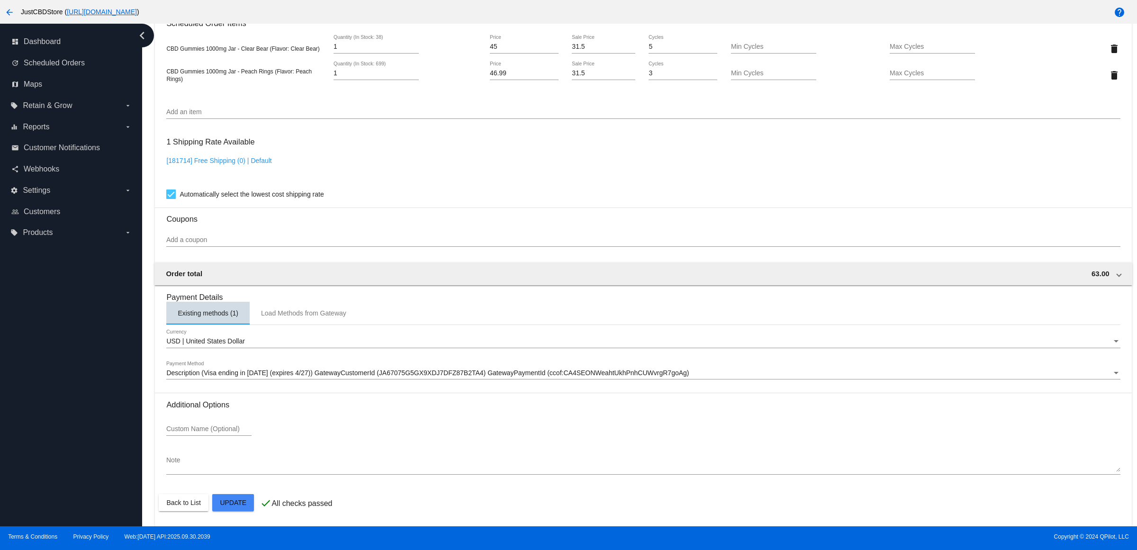
click at [218, 316] on div "Existing methods (1)" at bounding box center [207, 313] width 83 height 23
click at [221, 428] on input "Custom Name (Optional)" at bounding box center [208, 429] width 85 height 8
click at [309, 409] on div "Additional Options Custom Name (Optional) Note" at bounding box center [643, 441] width 954 height 82
click at [263, 340] on div "USD | United States Dollar" at bounding box center [638, 342] width 945 height 8
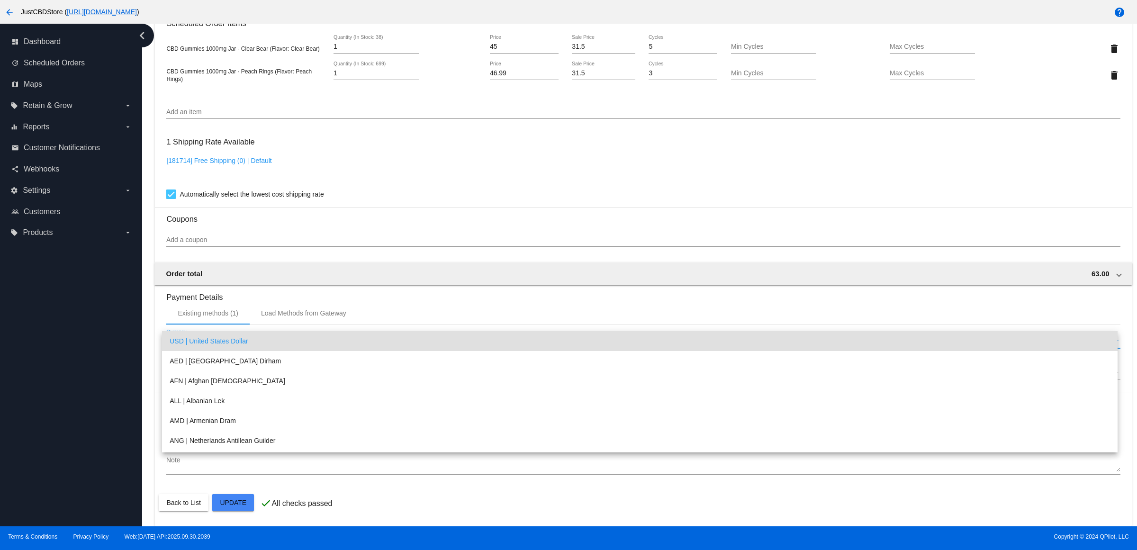
click at [263, 340] on span "USD | United States Dollar" at bounding box center [640, 341] width 940 height 20
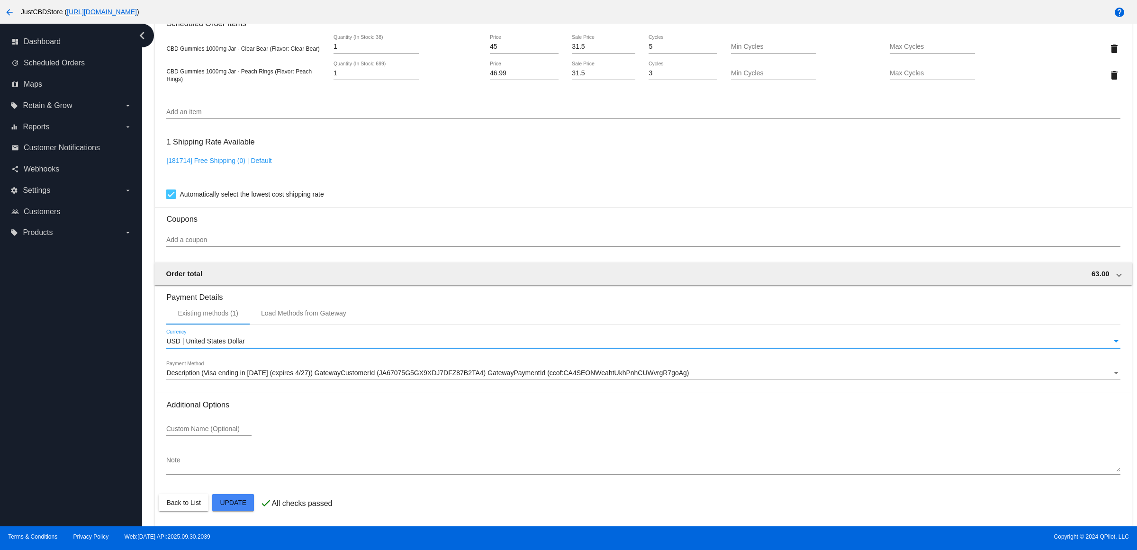
click at [257, 369] on span "Description (Visa ending in [DATE] (expires 4/27)) GatewayCustomerId (JA67075G5…" at bounding box center [427, 373] width 522 height 8
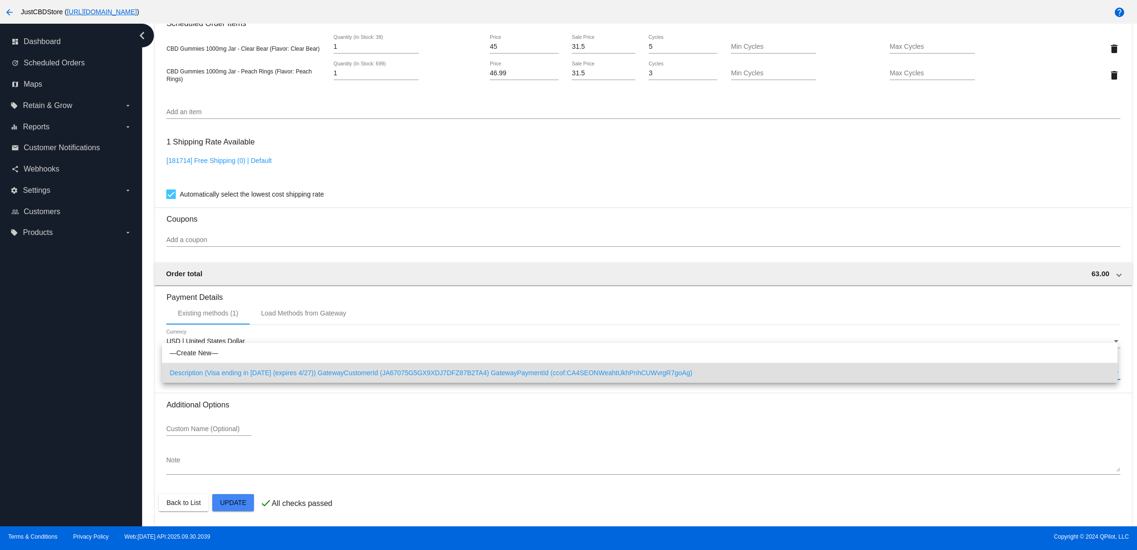
click at [257, 369] on span "Description (Visa ending in [DATE] (expires 4/27)) GatewayCustomerId (JA67075G5…" at bounding box center [640, 373] width 940 height 20
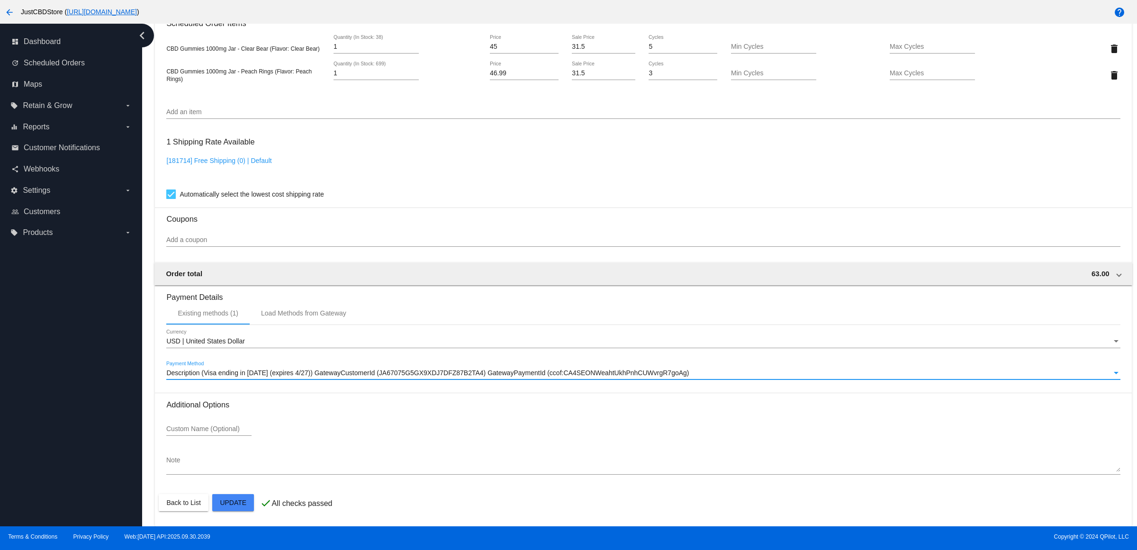
click at [257, 369] on span "Description (Visa ending in [DATE] (expires 4/27)) GatewayCustomerId (JA67075G5…" at bounding box center [427, 373] width 522 height 8
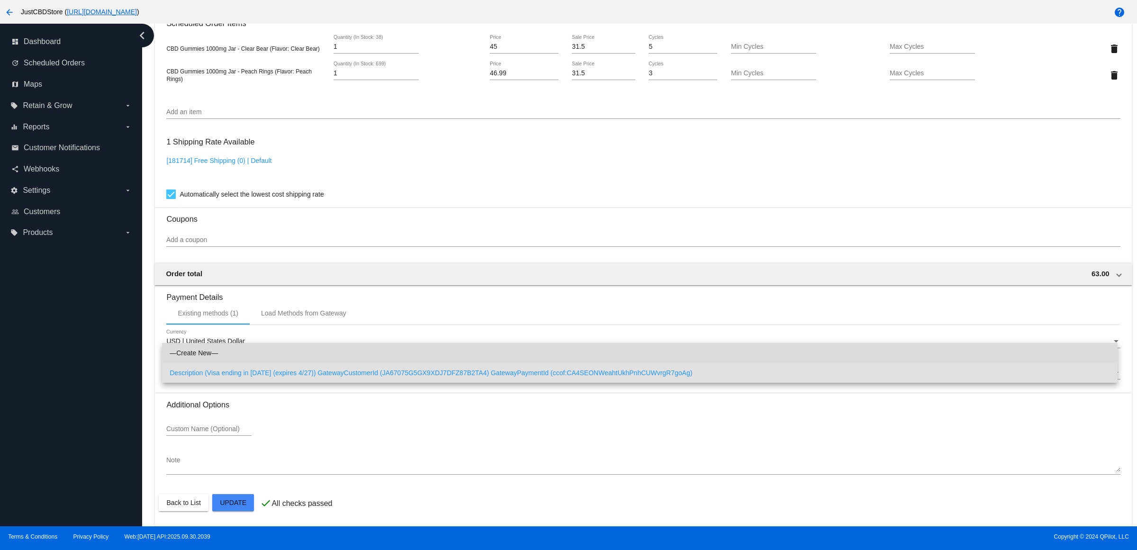
click at [257, 353] on span "—Create New—" at bounding box center [640, 353] width 940 height 20
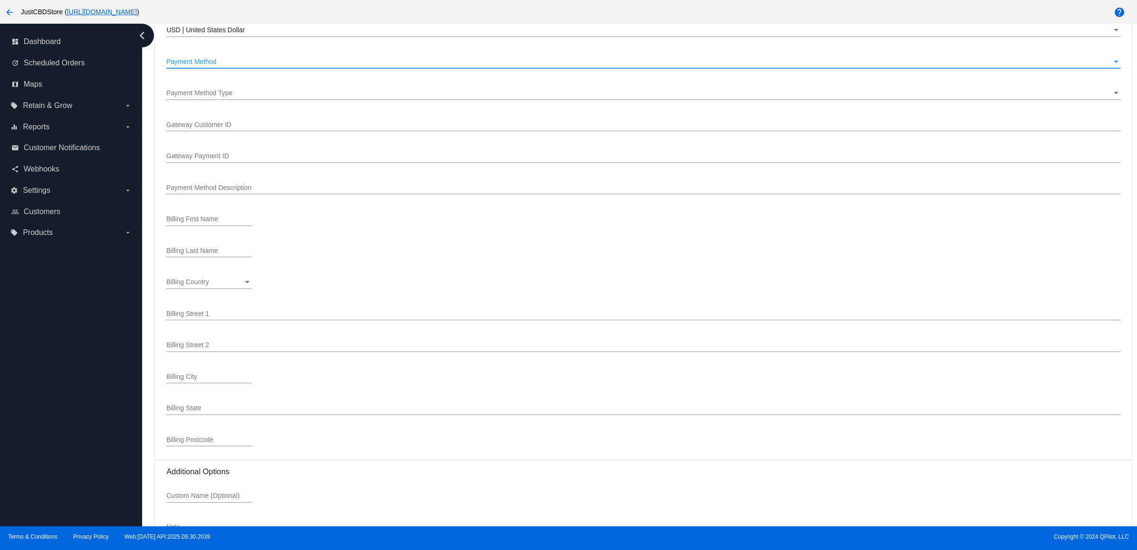
scroll to position [870, 0]
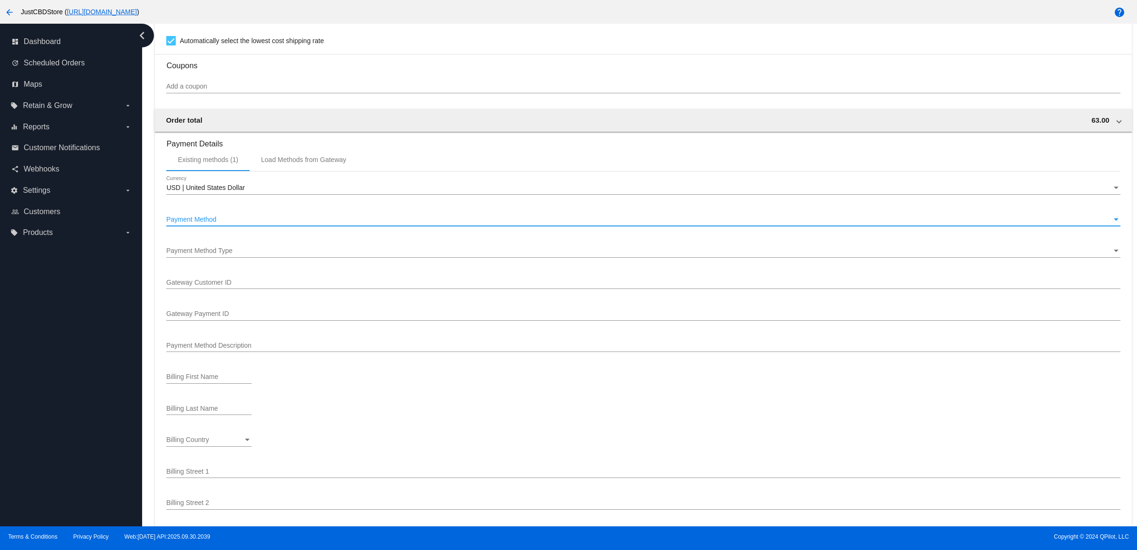
click at [212, 223] on span "Payment Method" at bounding box center [191, 220] width 50 height 8
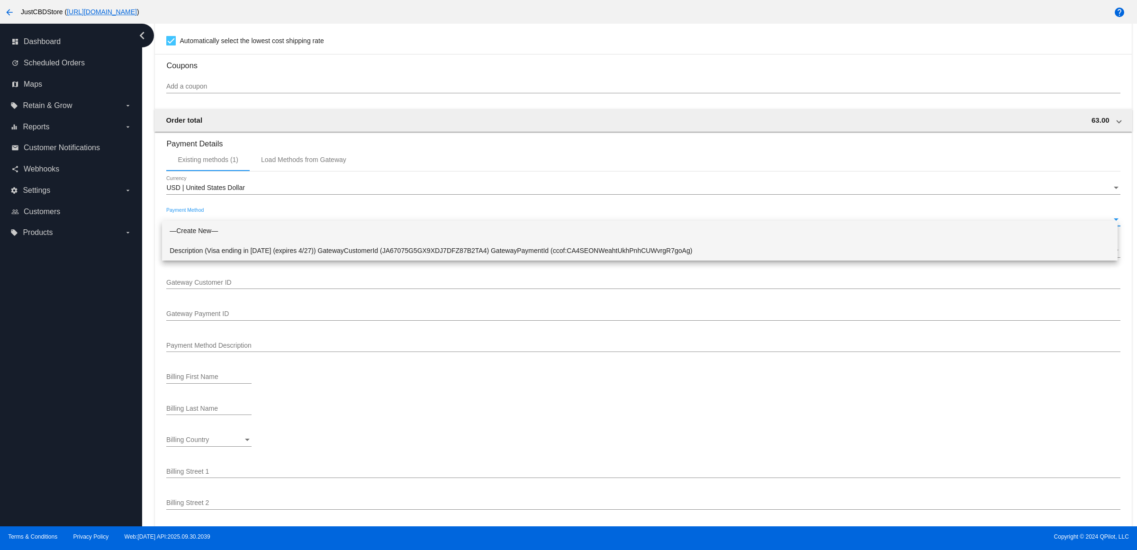
click at [216, 253] on span "Description (Visa ending in [DATE] (expires 4/27)) GatewayCustomerId (JA67075G5…" at bounding box center [640, 251] width 940 height 20
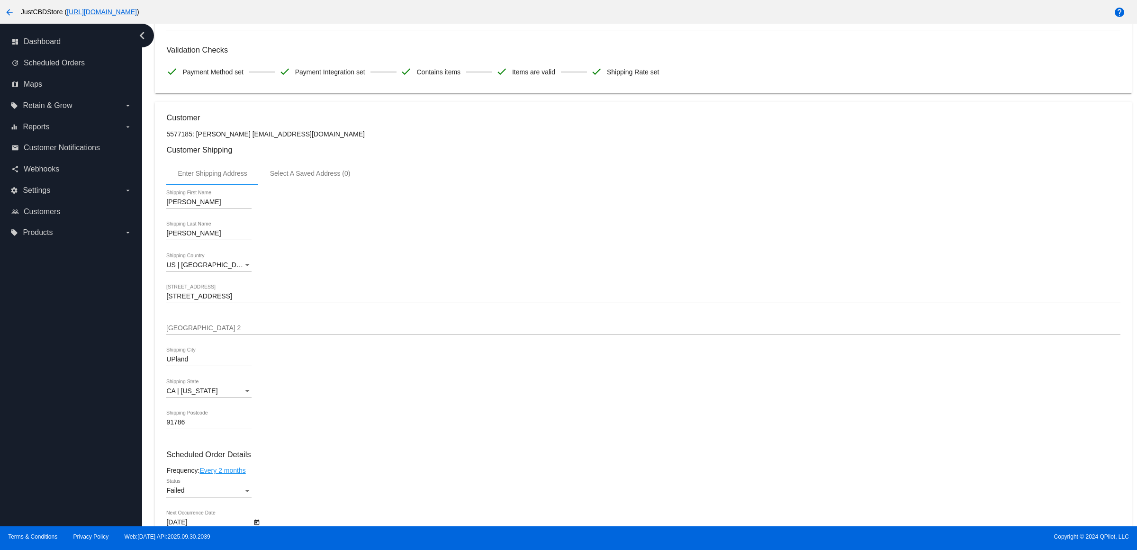
scroll to position [0, 0]
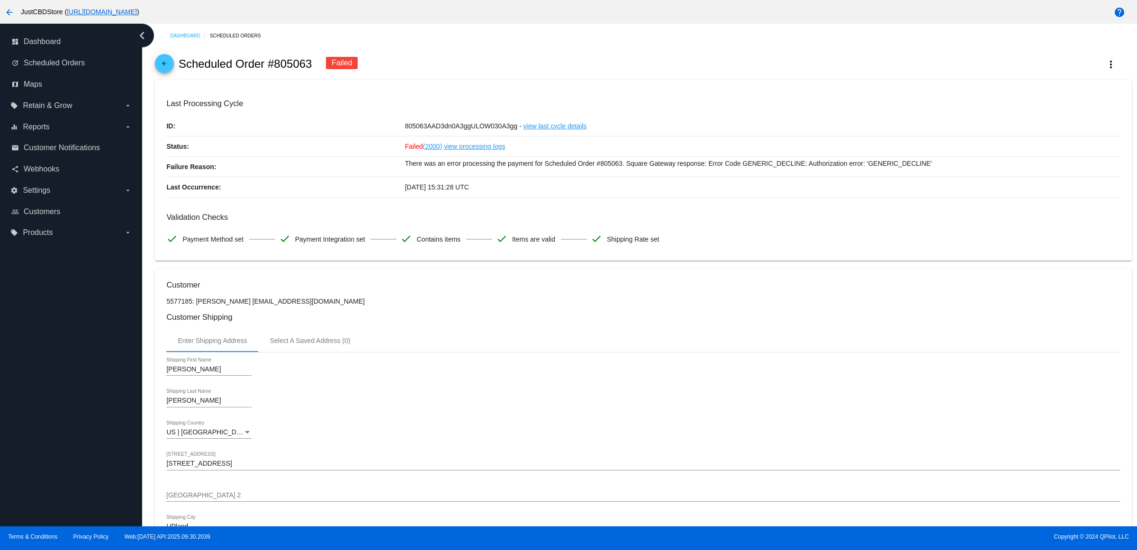
click at [164, 64] on span "arrow_back" at bounding box center [164, 65] width 11 height 23
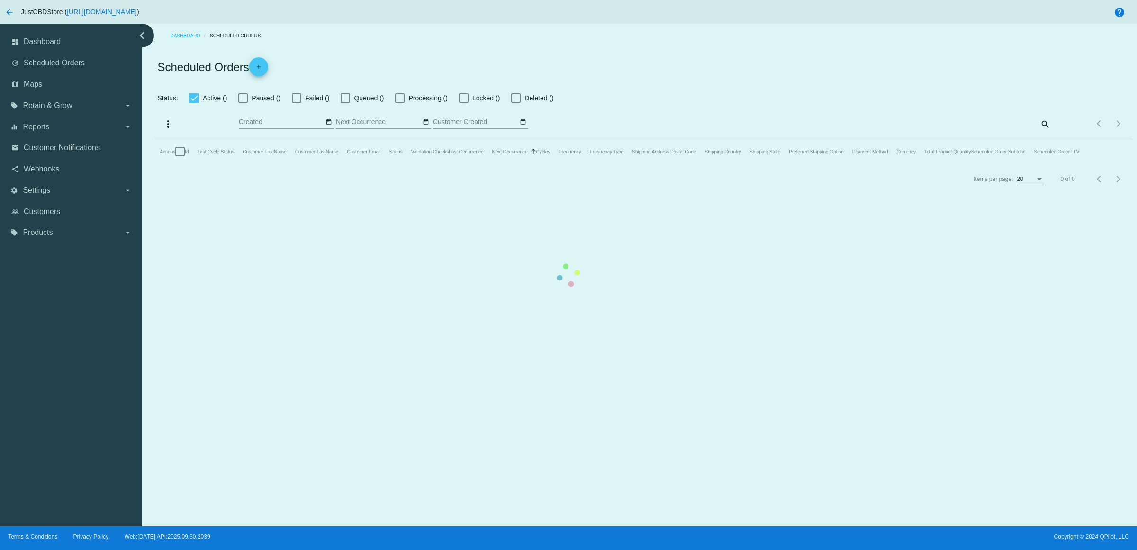
checkbox input "true"
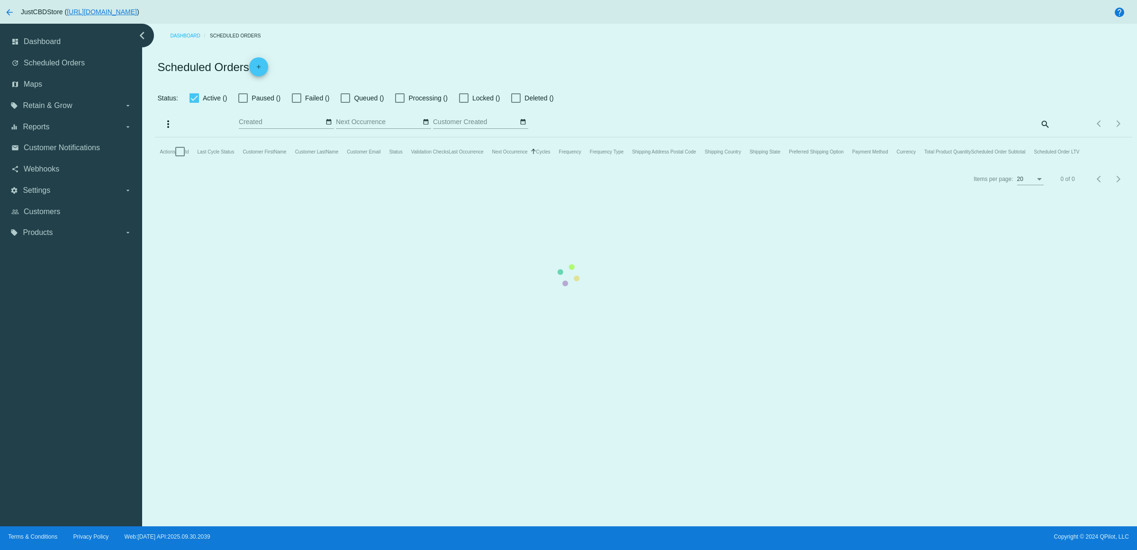
checkbox input "true"
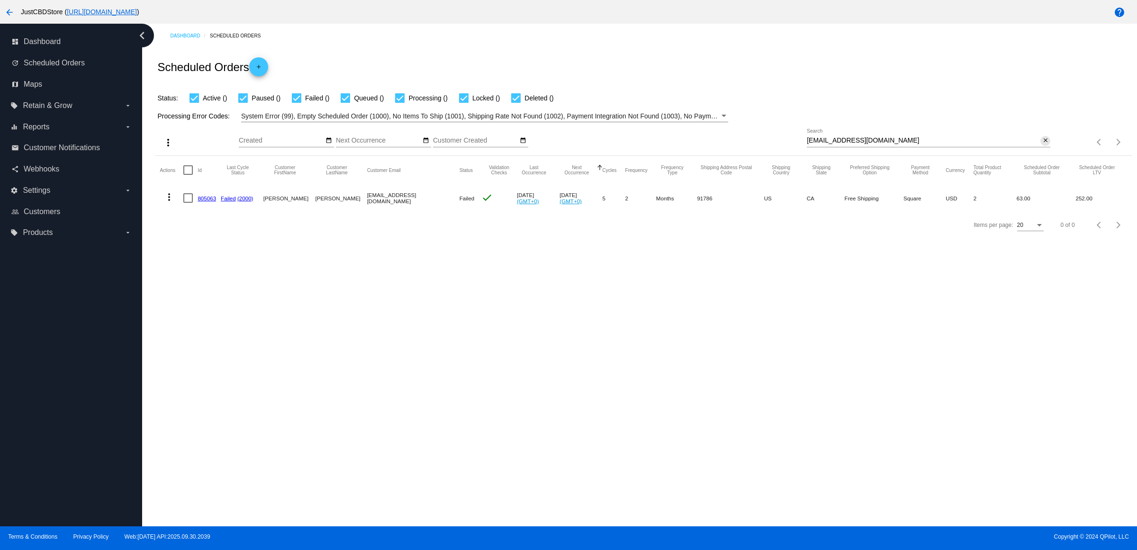
click at [1042, 144] on mat-icon "close" at bounding box center [1045, 141] width 7 height 8
click at [1041, 144] on input "Search" at bounding box center [928, 141] width 243 height 8
paste input "[PERSON_NAME][EMAIL_ADDRESS][PERSON_NAME][DOMAIN_NAME]"
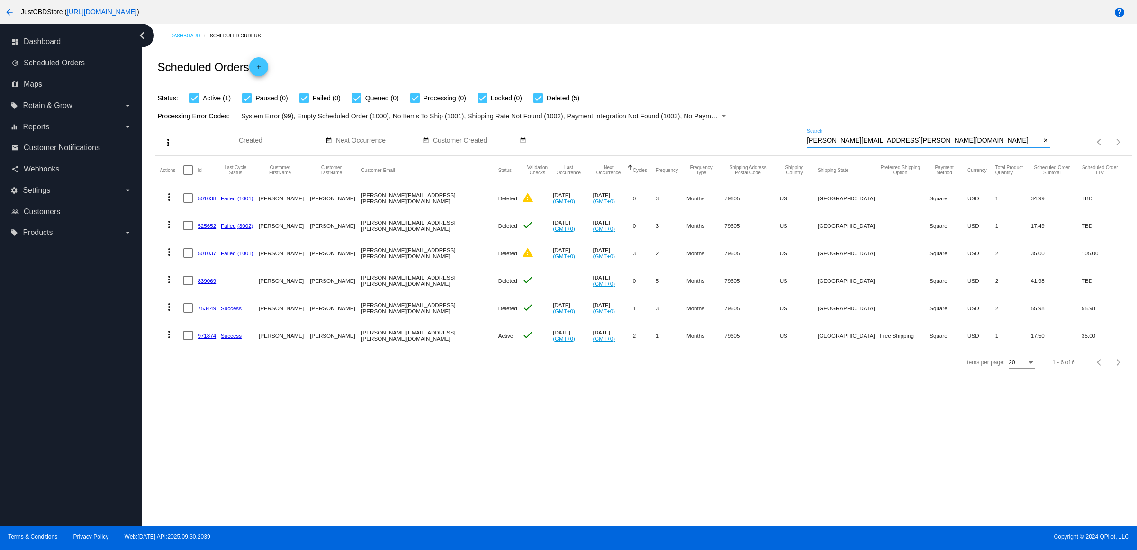
type input "[PERSON_NAME][EMAIL_ADDRESS][PERSON_NAME][DOMAIN_NAME]"
click at [216, 339] on link "971874" at bounding box center [207, 336] width 18 height 6
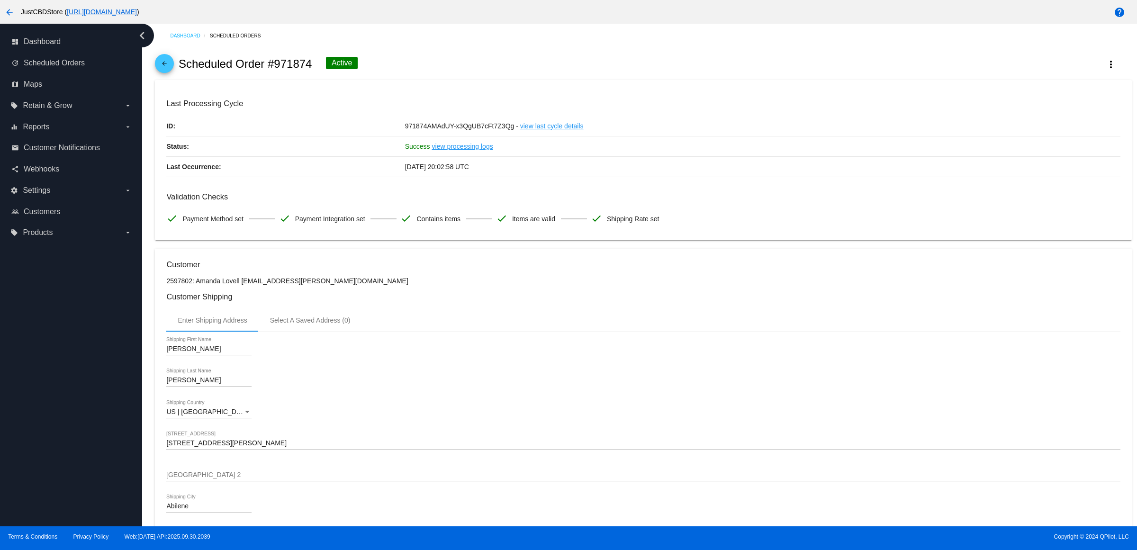
click at [170, 70] on mat-icon "arrow_back" at bounding box center [164, 65] width 11 height 11
